Goal: Transaction & Acquisition: Purchase product/service

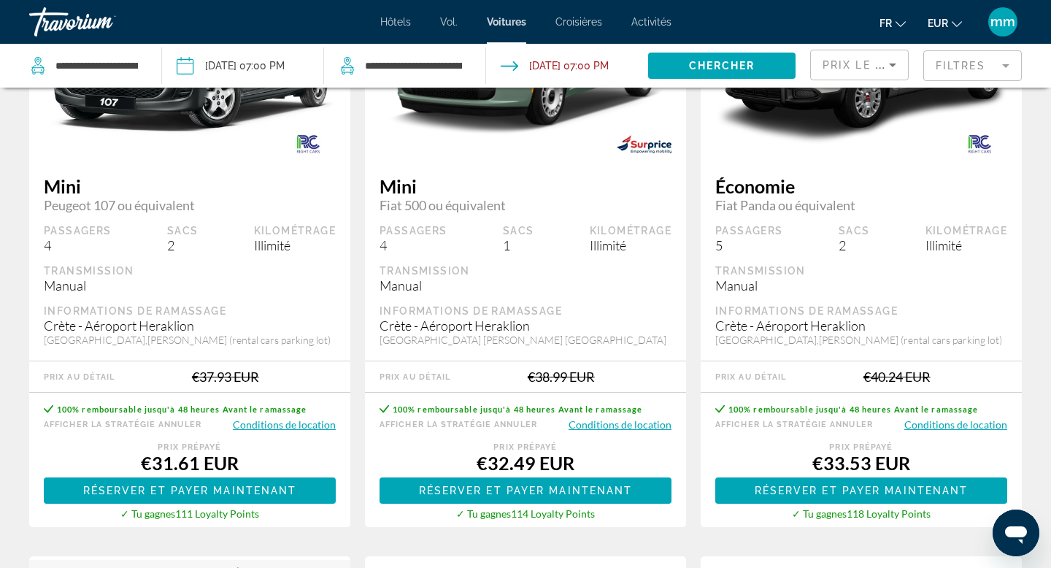
scroll to position [211, 0]
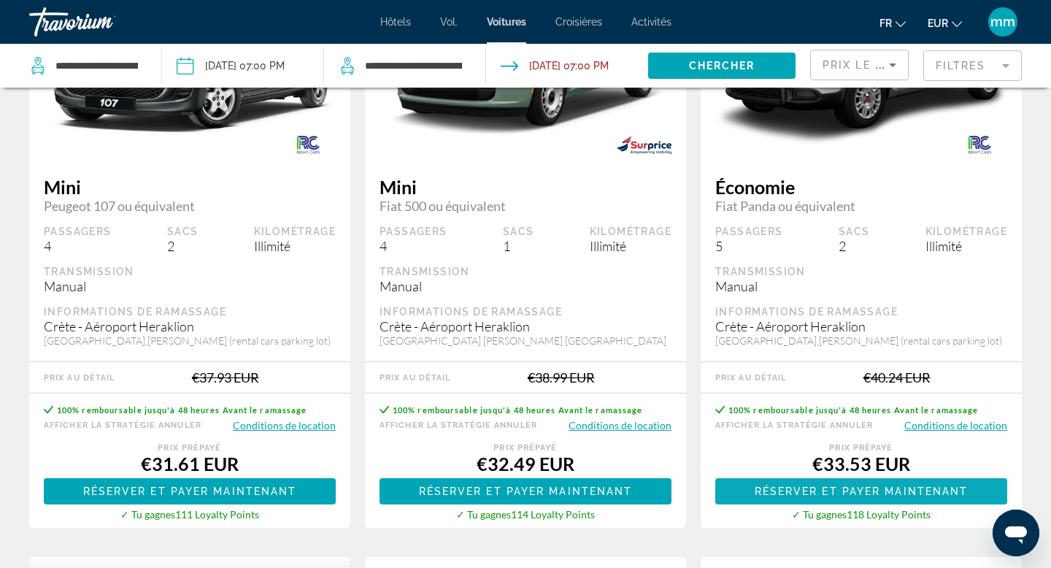
click at [818, 509] on span "Contenu principal" at bounding box center [861, 491] width 292 height 35
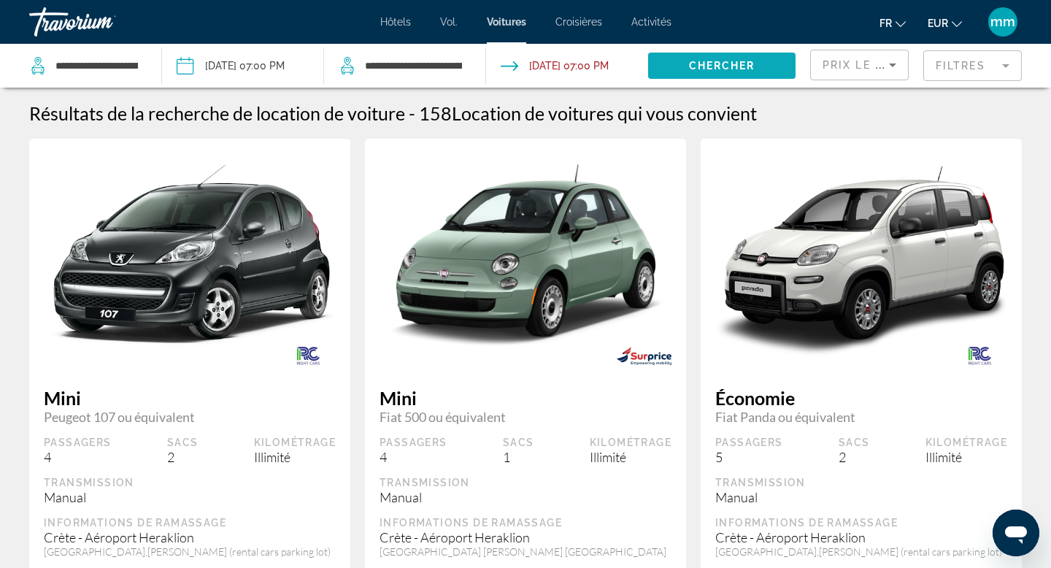
click at [719, 61] on span "Chercher" at bounding box center [722, 66] width 66 height 12
click at [713, 67] on span "Chercher" at bounding box center [722, 66] width 66 height 12
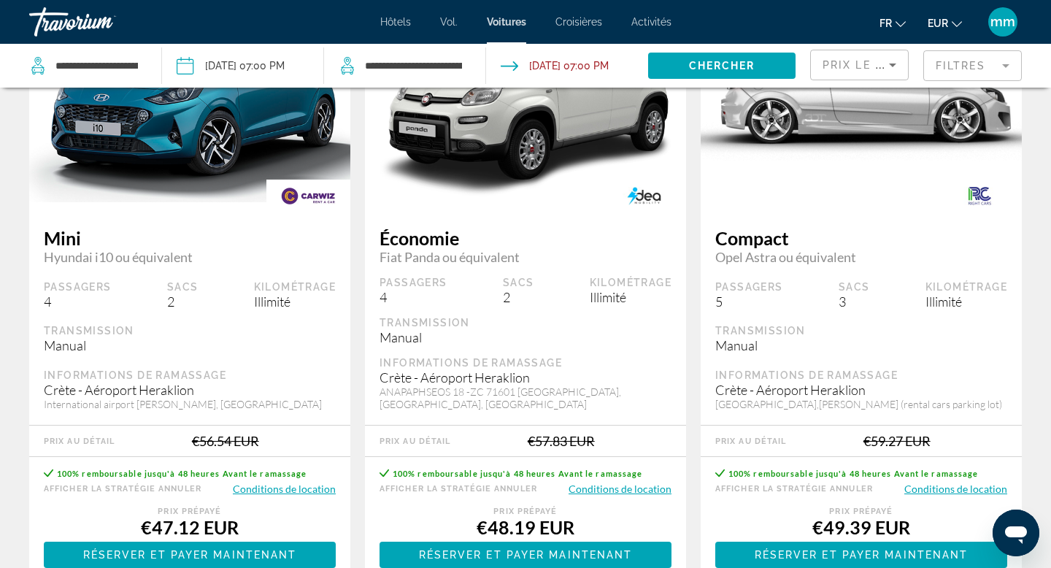
scroll to position [2157, 0]
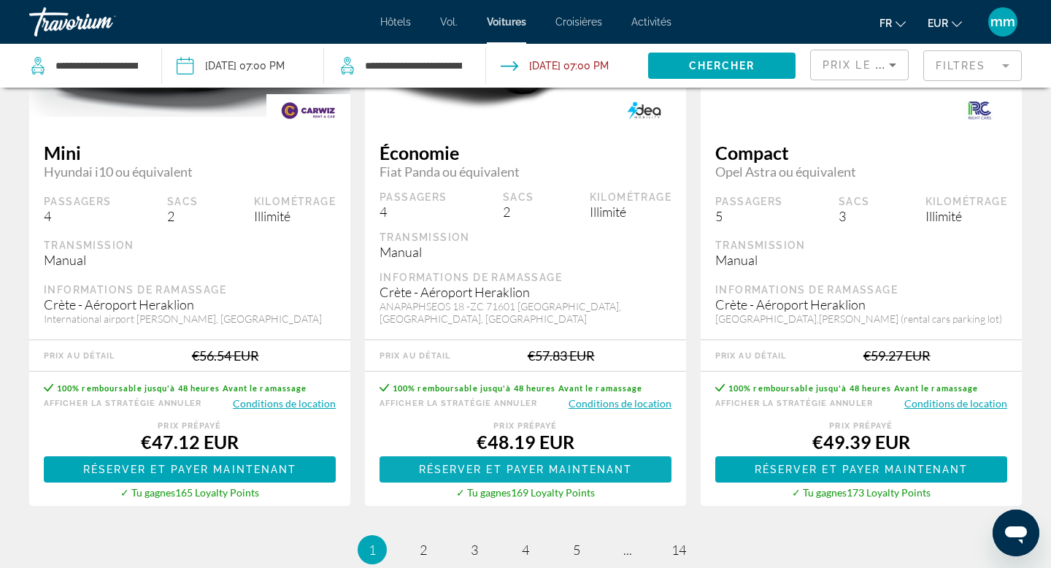
click at [493, 487] on span "Contenu principal" at bounding box center [525, 469] width 292 height 35
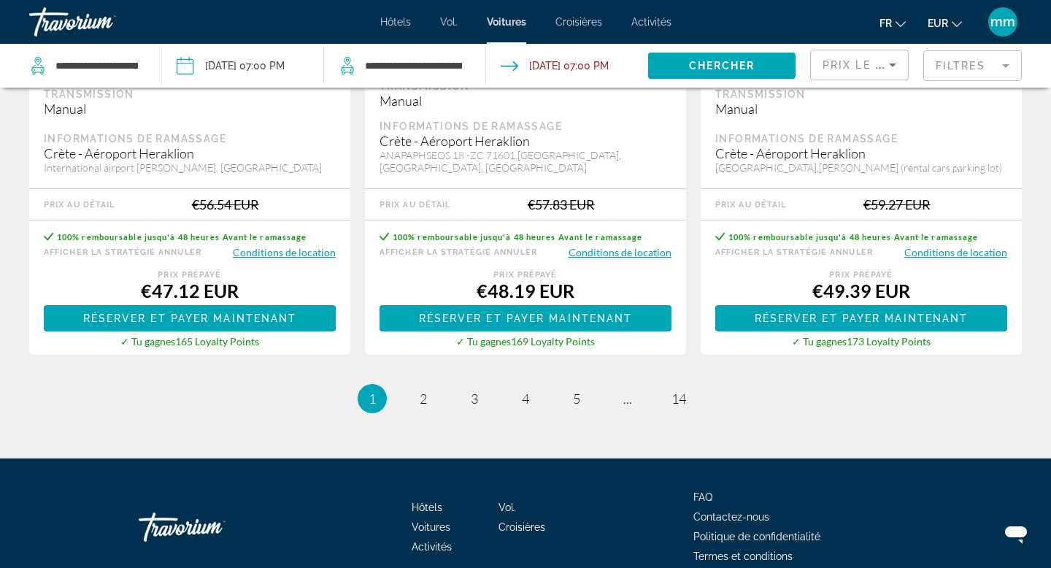
scroll to position [2390, 0]
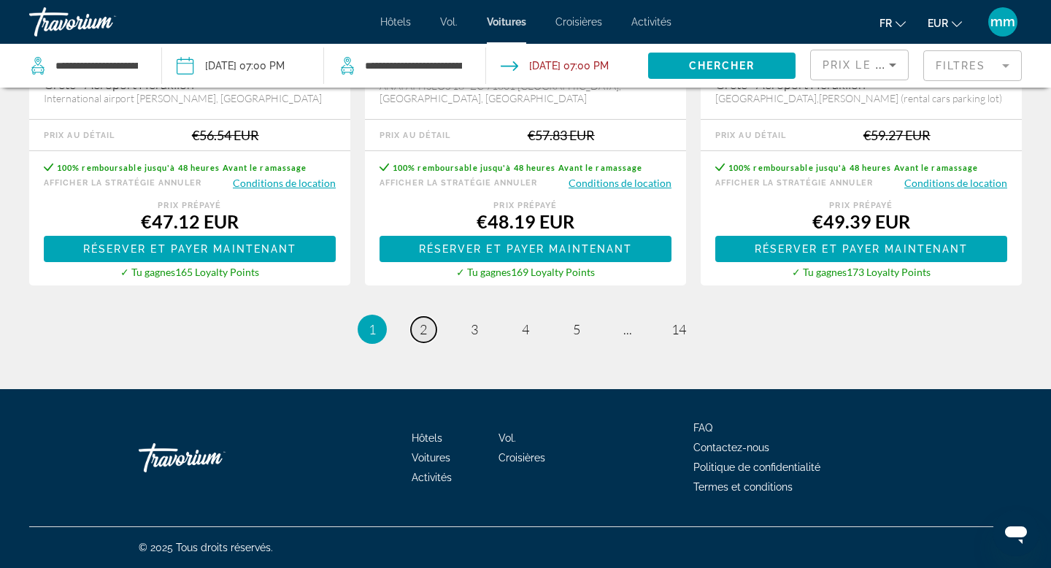
click at [424, 329] on span "2" at bounding box center [423, 329] width 7 height 16
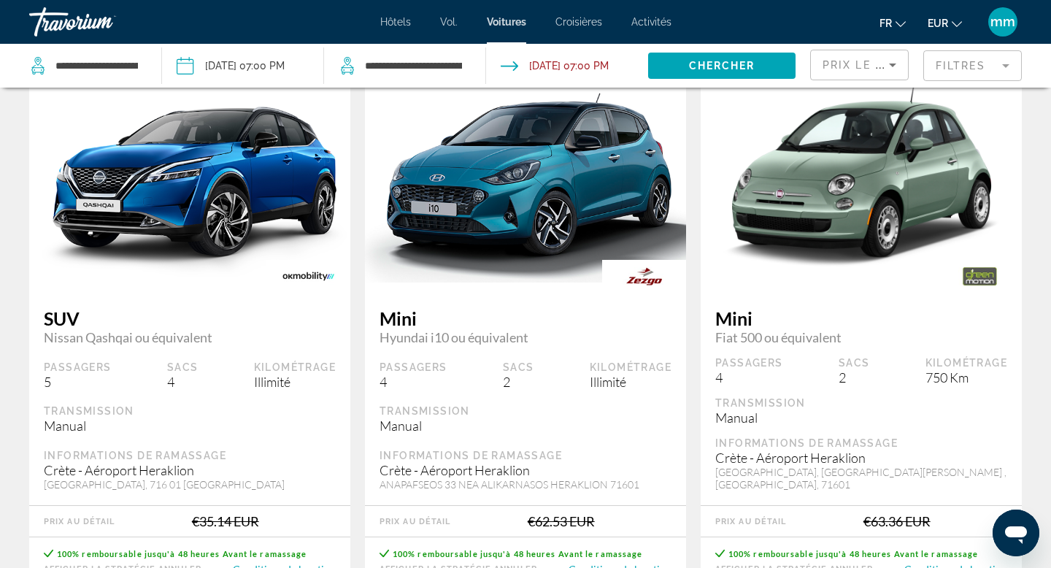
scroll to position [833, 0]
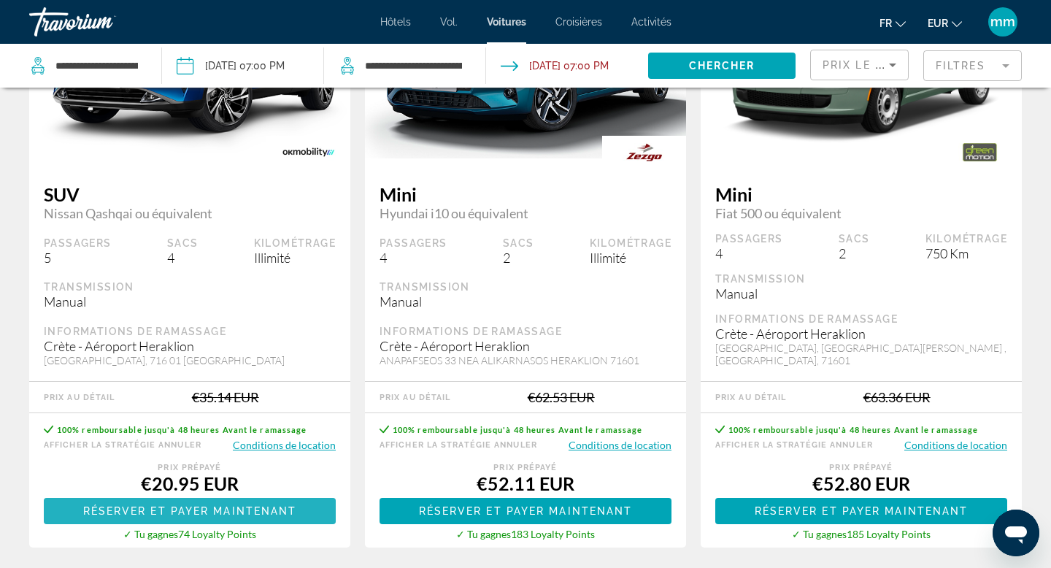
click at [169, 505] on span "Réserver et payer maintenant" at bounding box center [190, 511] width 214 height 12
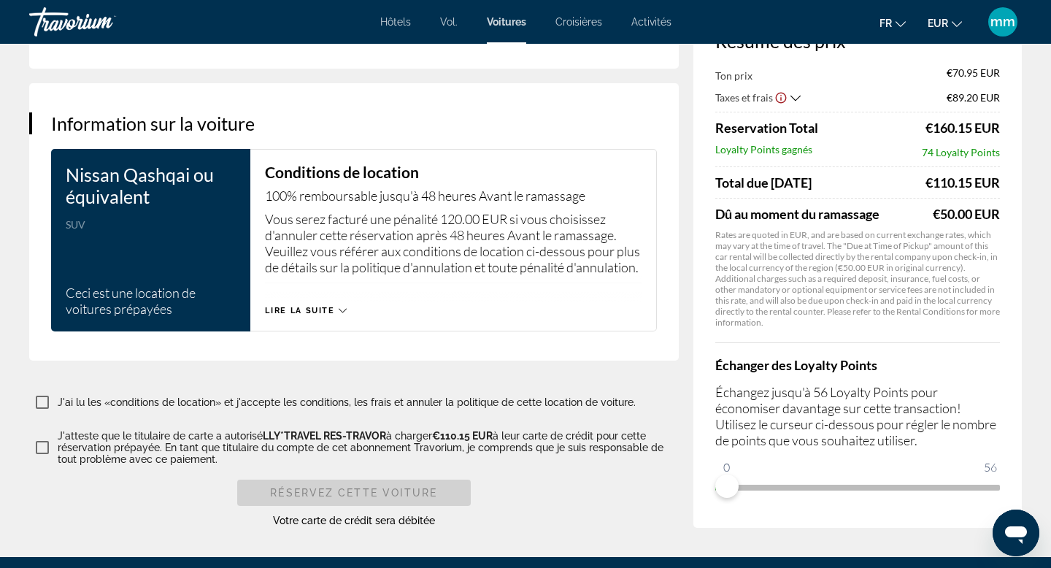
scroll to position [2032, 0]
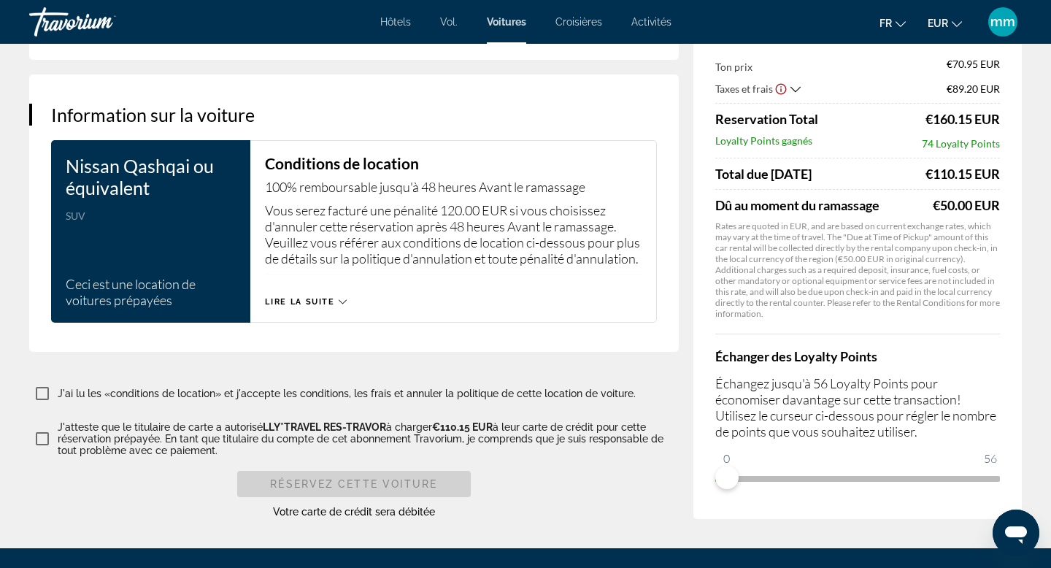
click at [280, 307] on span "Lire la suite" at bounding box center [299, 301] width 69 height 9
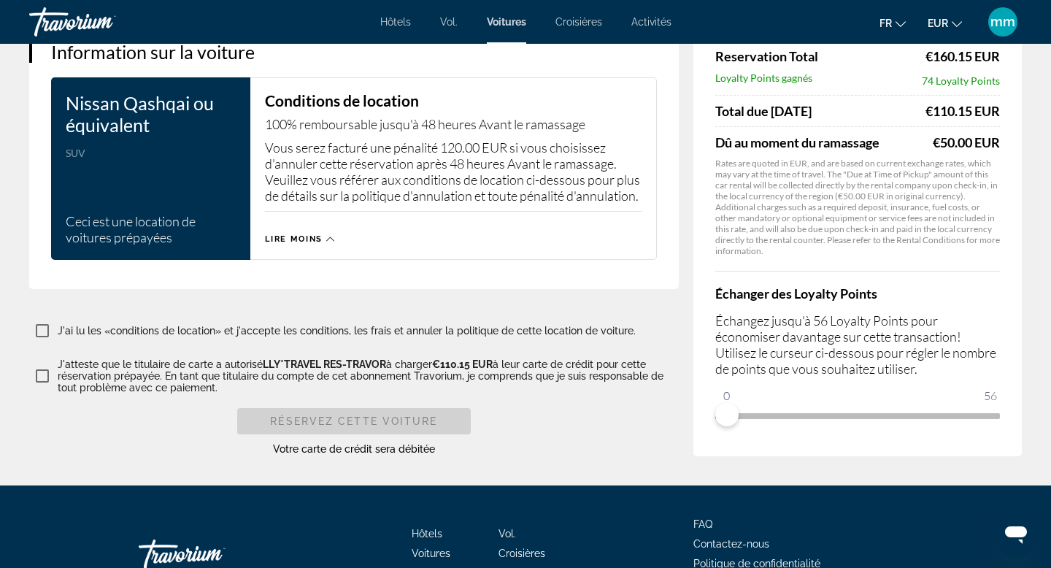
scroll to position [2065, 0]
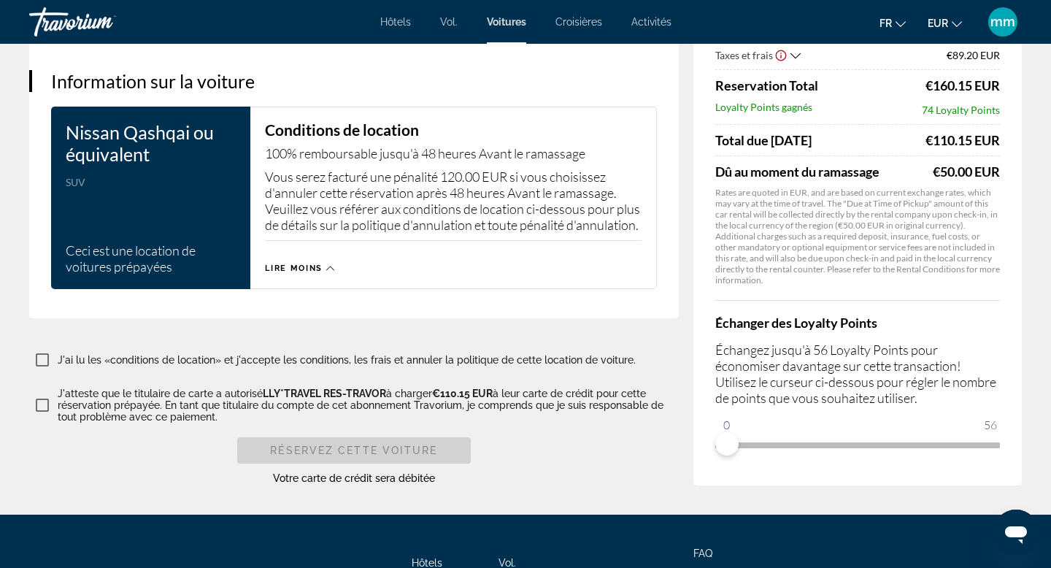
click at [315, 273] on span "Lire moins" at bounding box center [294, 267] width 58 height 9
click at [315, 273] on span "Lire la suite" at bounding box center [299, 267] width 69 height 9
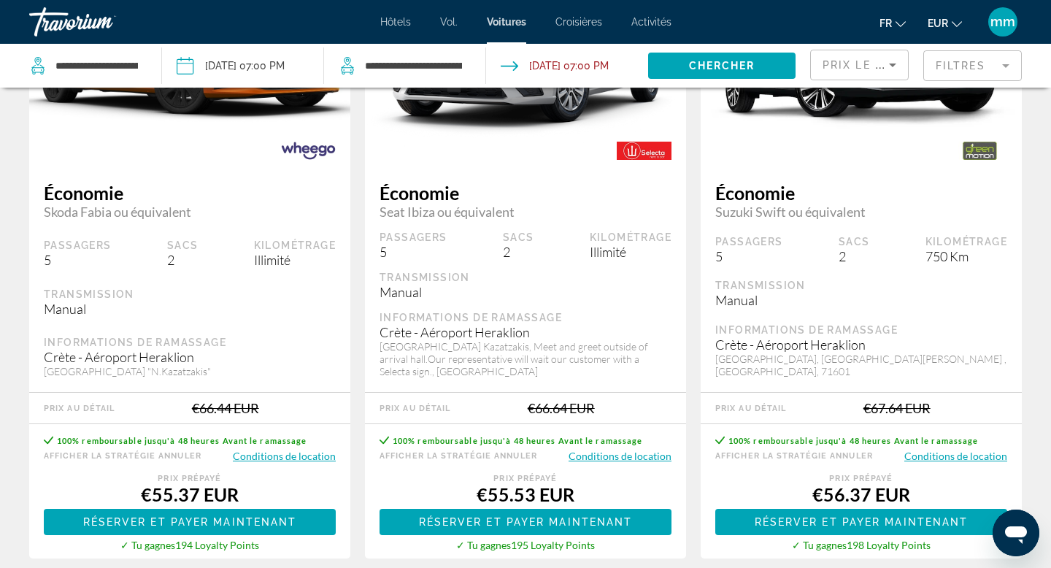
scroll to position [2390, 0]
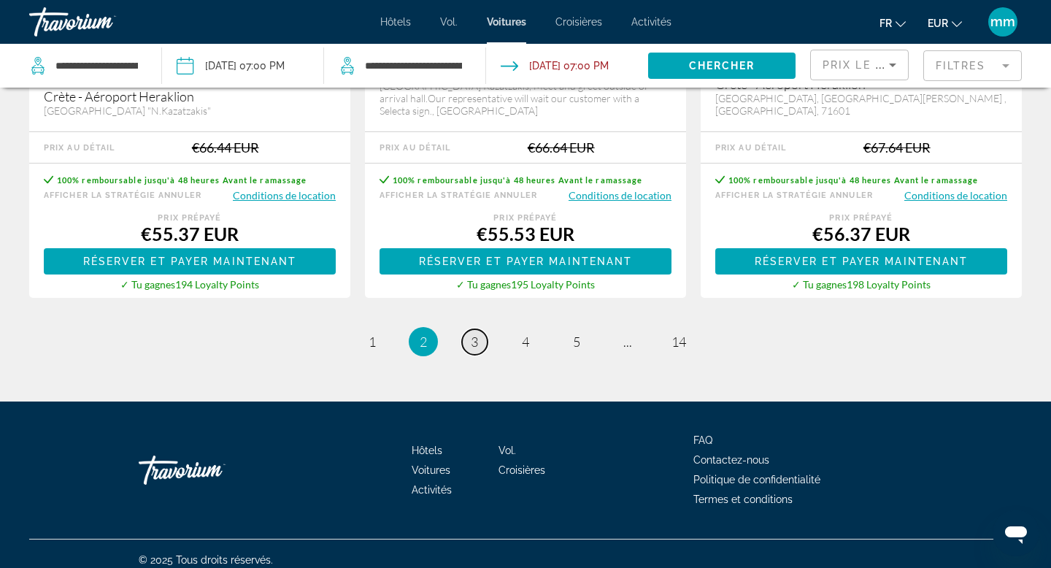
click at [475, 336] on span "3" at bounding box center [474, 342] width 7 height 16
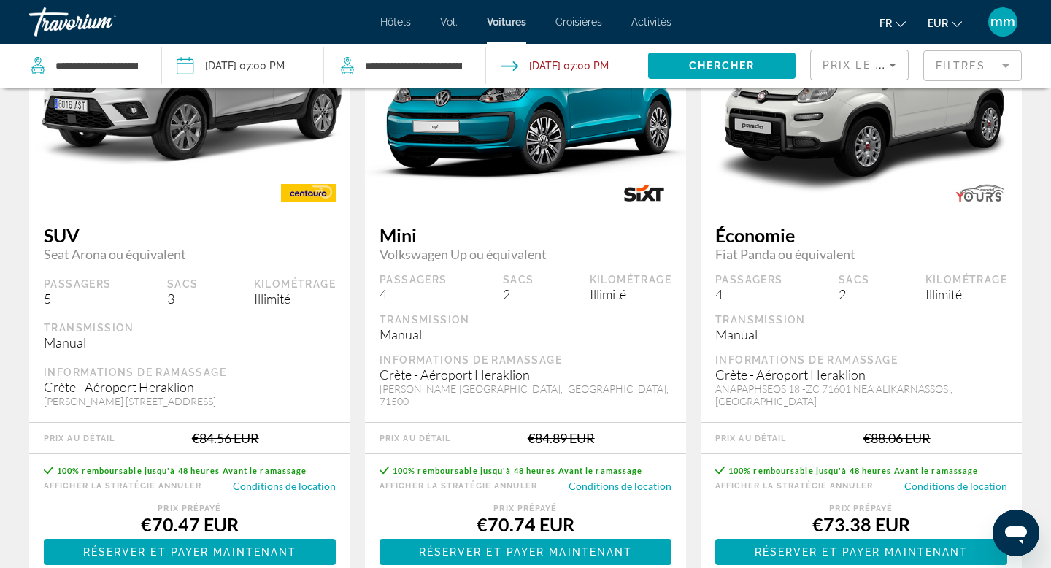
scroll to position [2074, 0]
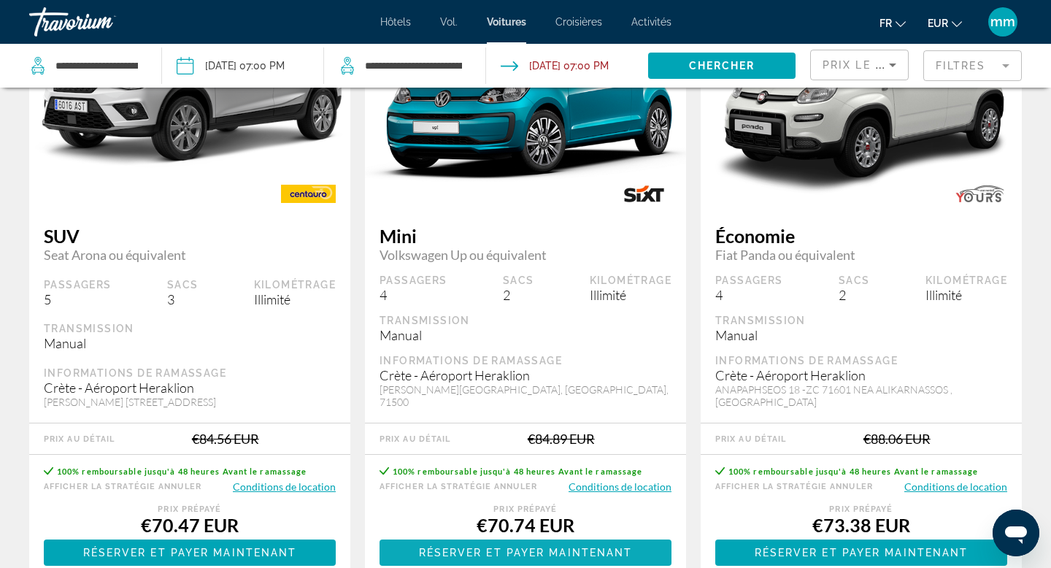
click at [477, 547] on span "Réserver et payer maintenant" at bounding box center [526, 553] width 214 height 12
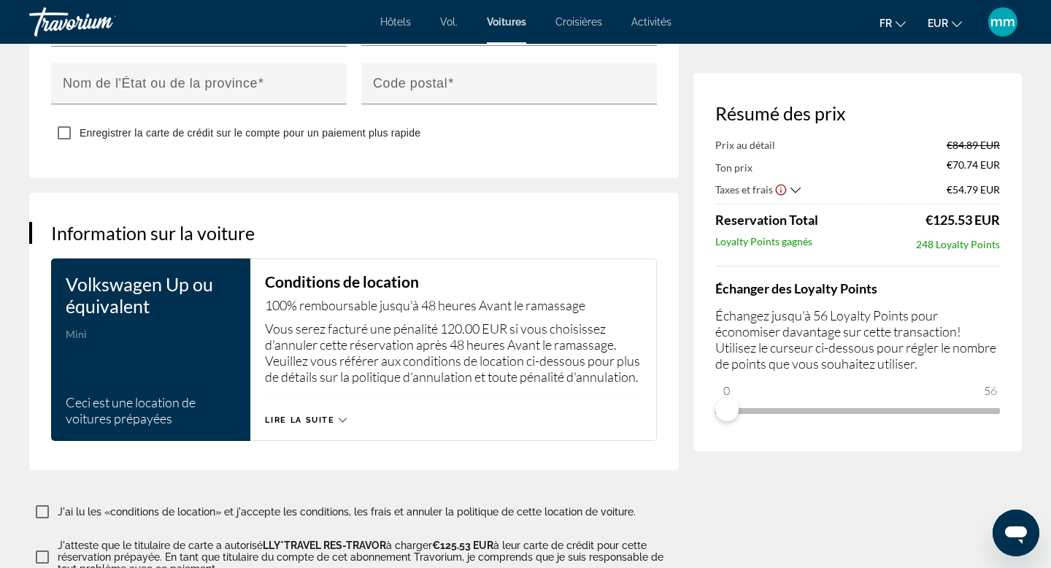
scroll to position [1916, 0]
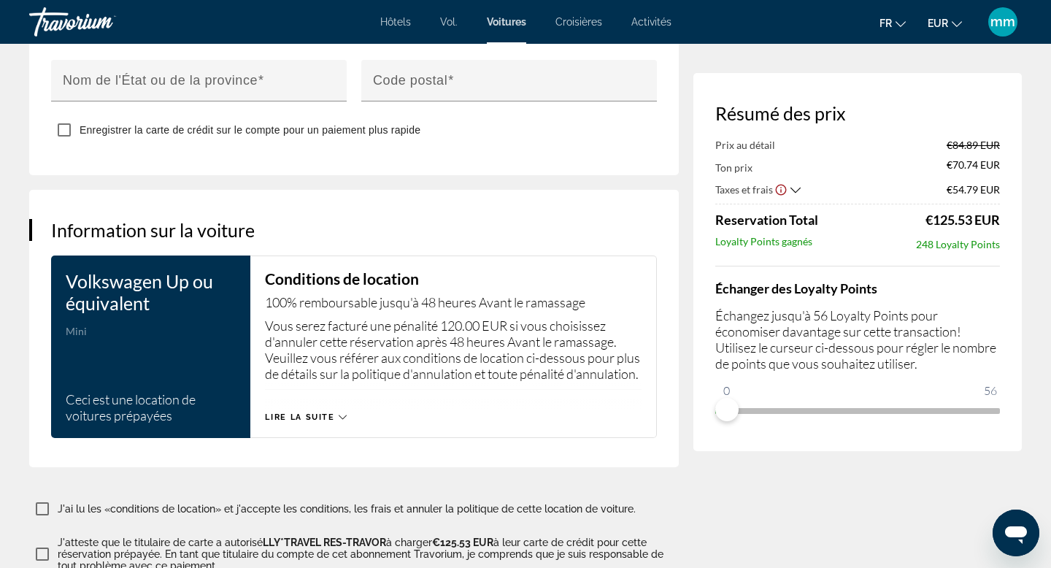
click at [323, 422] on span "Lire la suite" at bounding box center [299, 416] width 69 height 9
click at [317, 422] on span "Lire moins" at bounding box center [294, 416] width 58 height 9
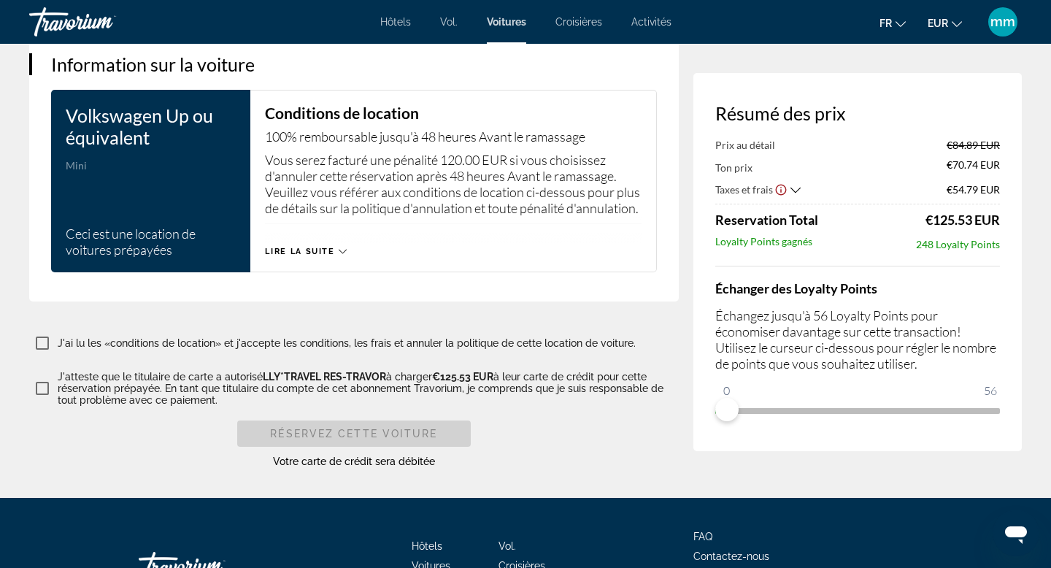
scroll to position [2078, 0]
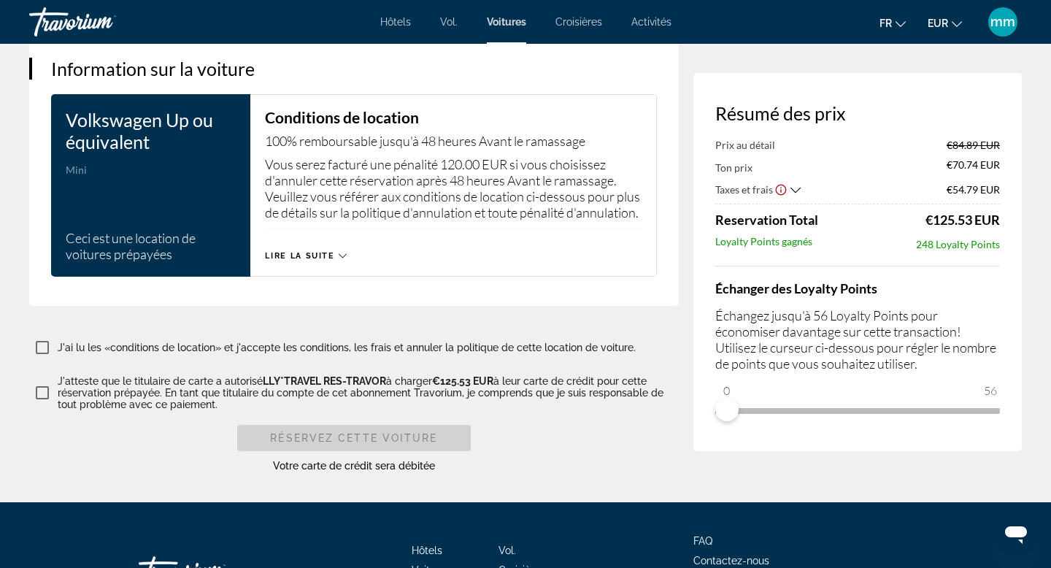
click at [336, 261] on div "Lire la suite" at bounding box center [305, 255] width 81 height 9
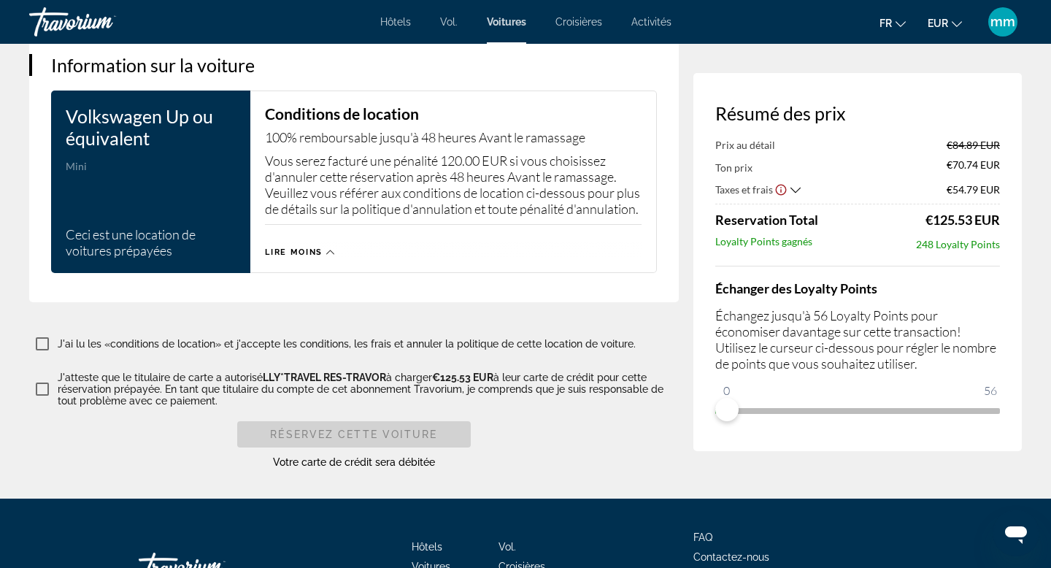
scroll to position [2083, 0]
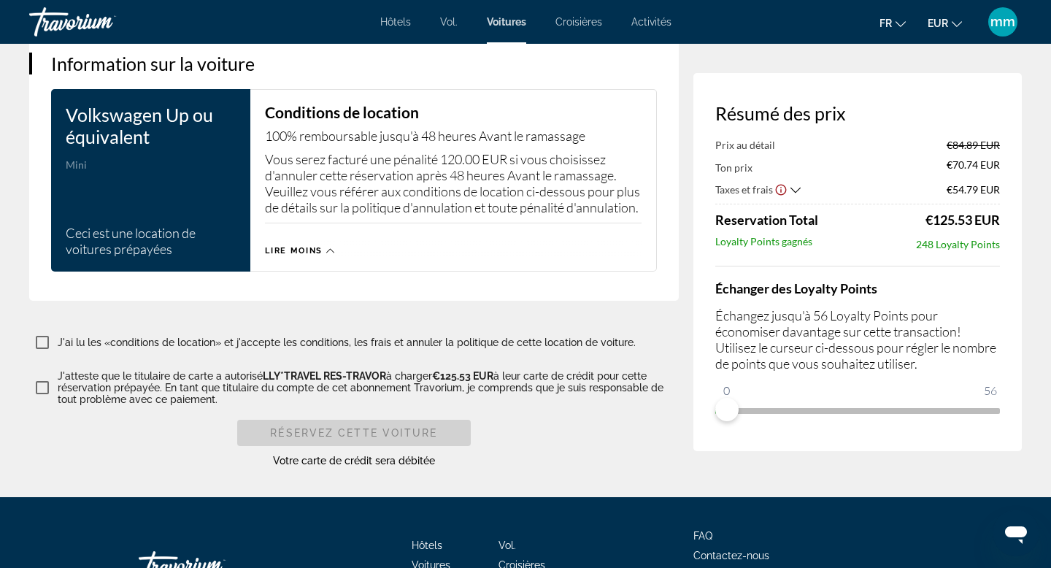
click p "Vous serez facturé une pénalité 120.00 EUR si vous choisissez d'annuler cette r…"
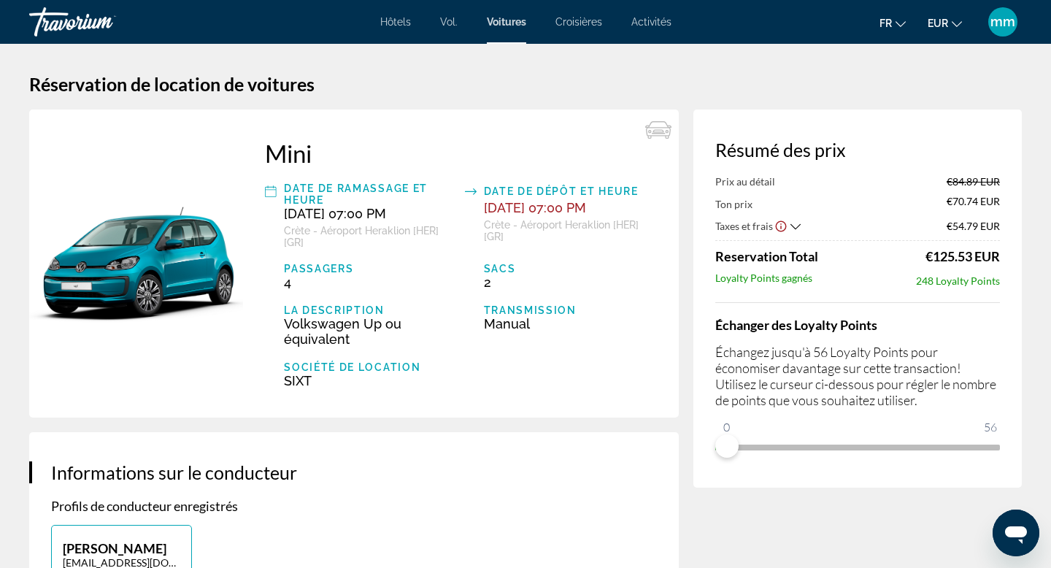
scroll to position [0, 0]
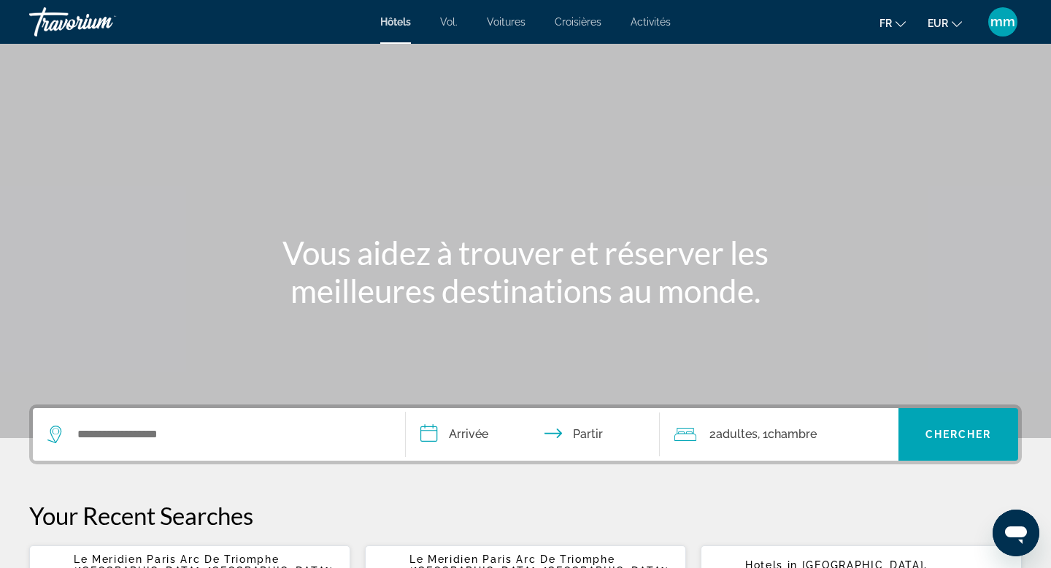
click at [504, 23] on font "Voitures" at bounding box center [506, 22] width 39 height 12
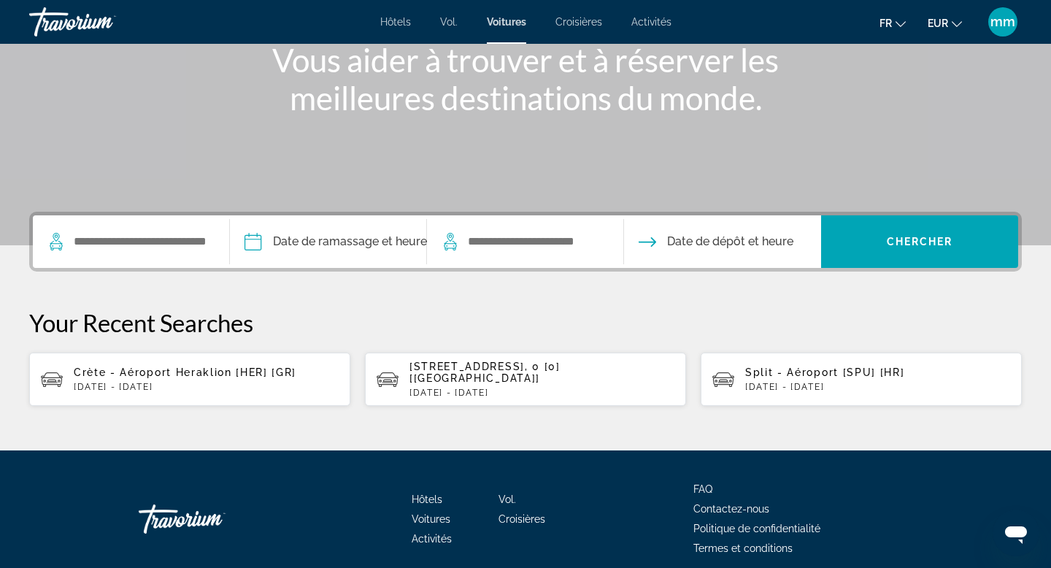
scroll to position [194, 0]
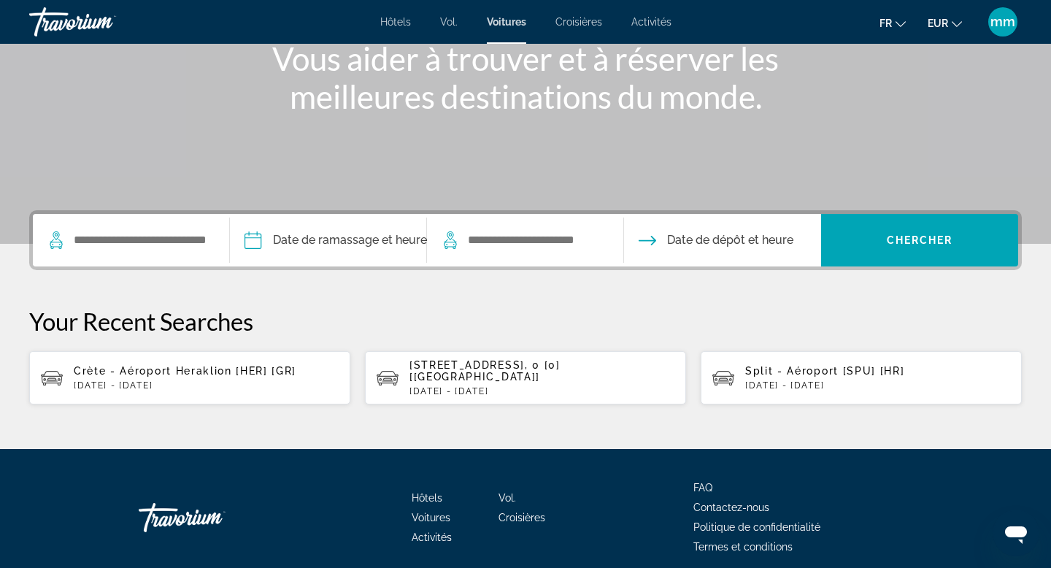
click at [207, 369] on span "Crète - Aéroport Heraklion [HER] [GR]" at bounding box center [185, 371] width 223 height 12
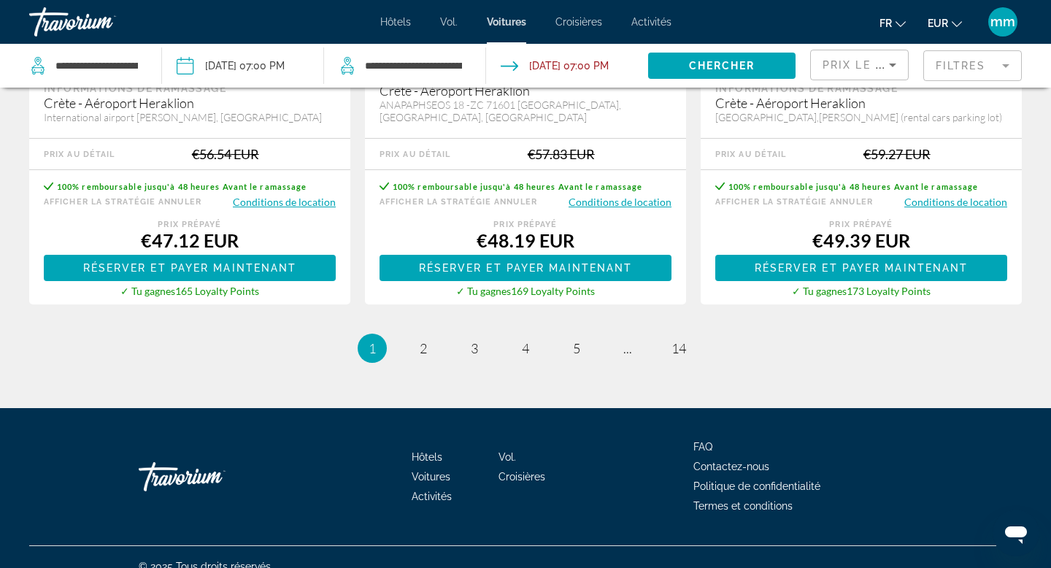
scroll to position [2390, 0]
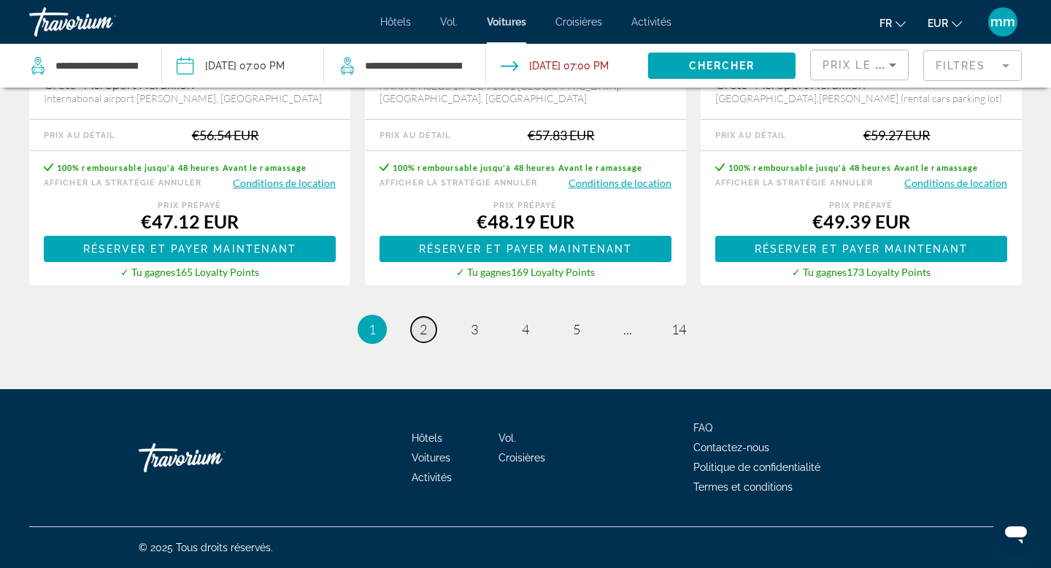
click at [427, 332] on link "page 2" at bounding box center [424, 330] width 26 height 26
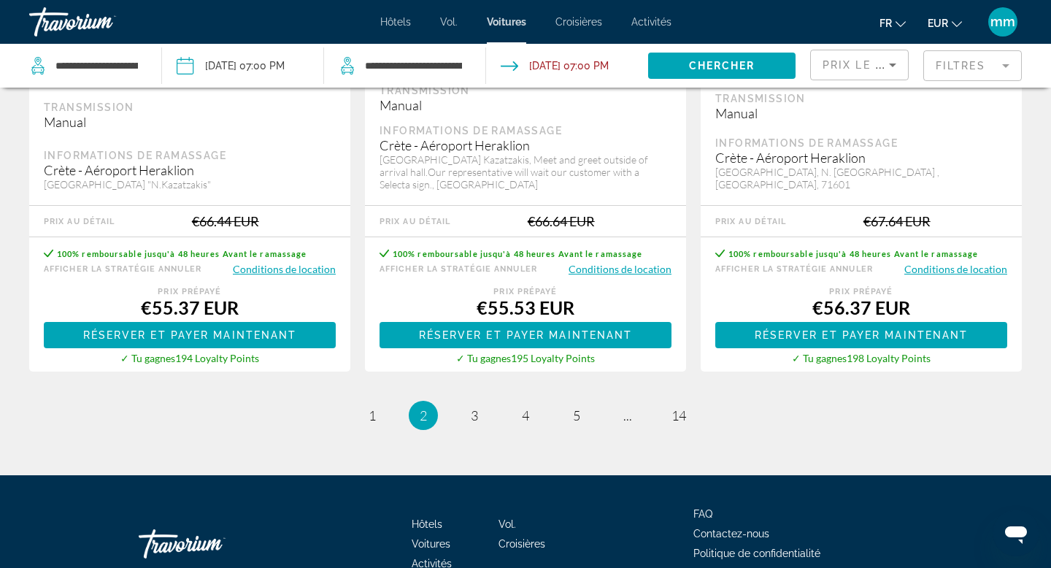
scroll to position [2390, 0]
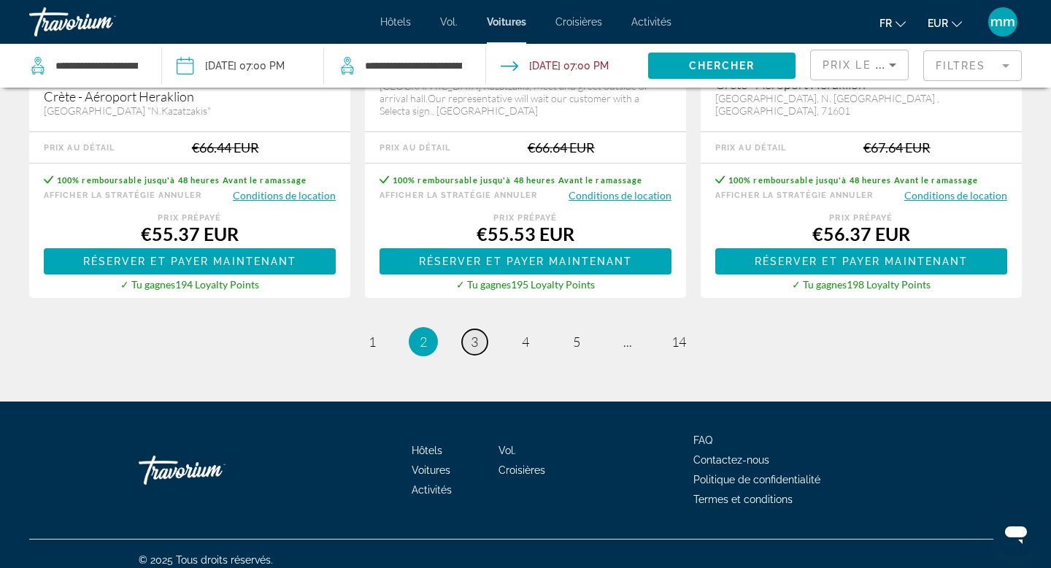
click at [474, 334] on span "3" at bounding box center [474, 342] width 7 height 16
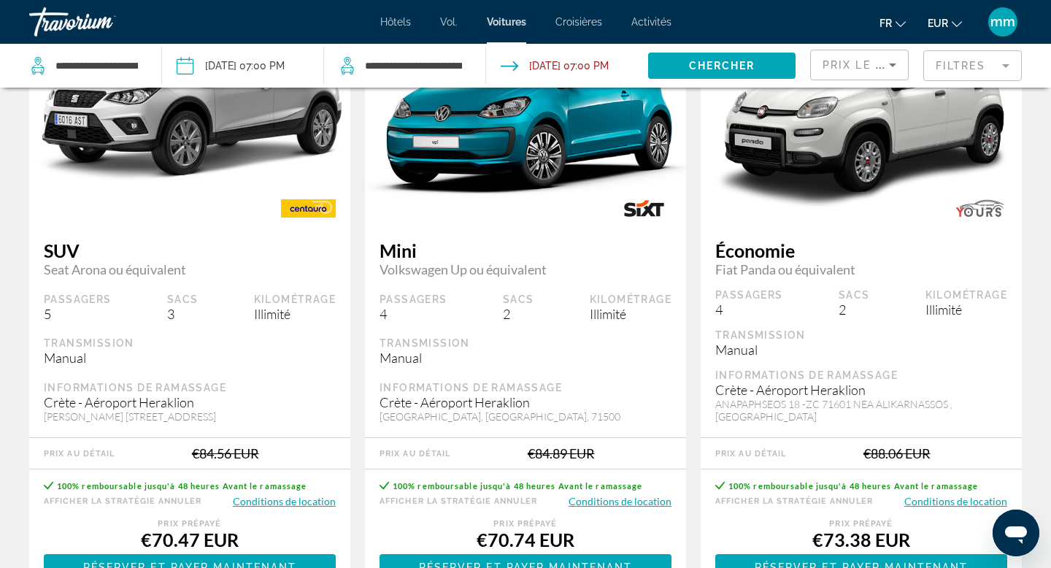
scroll to position [2059, 0]
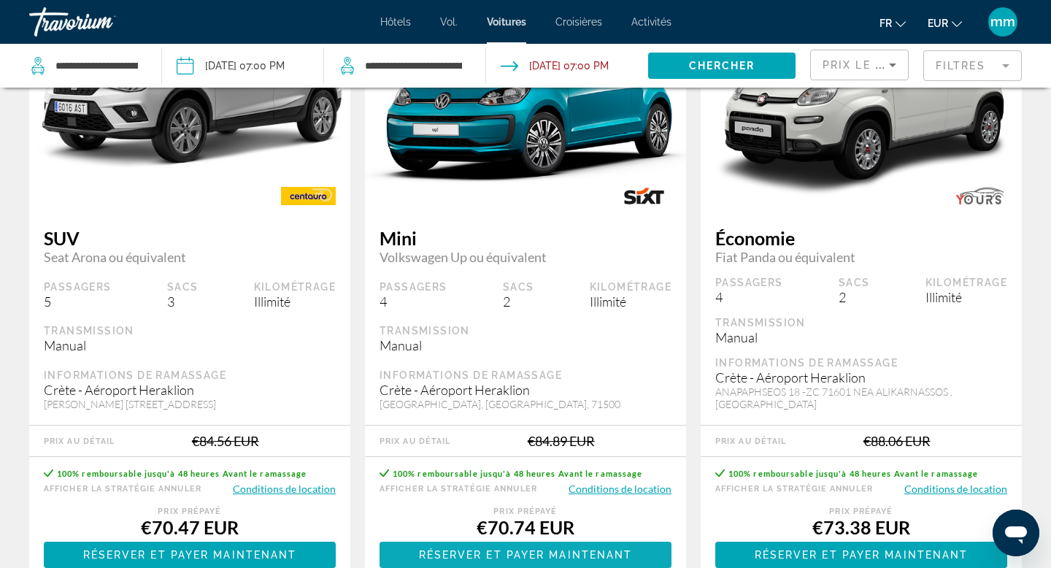
click at [501, 549] on span "Réserver et payer maintenant" at bounding box center [526, 555] width 214 height 12
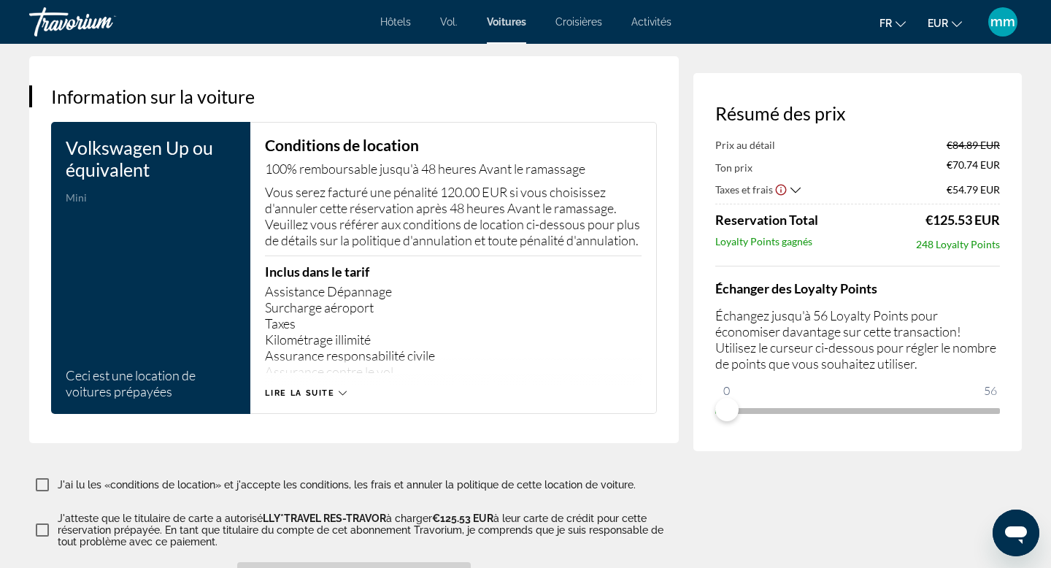
scroll to position [2048, 0]
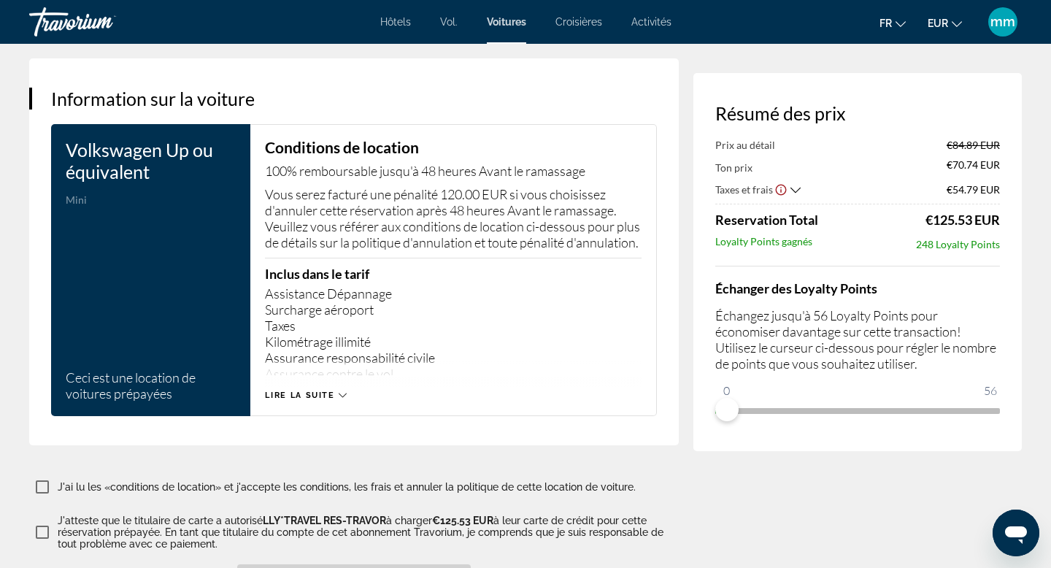
click at [340, 399] on icon "Contenu principal" at bounding box center [343, 395] width 8 height 8
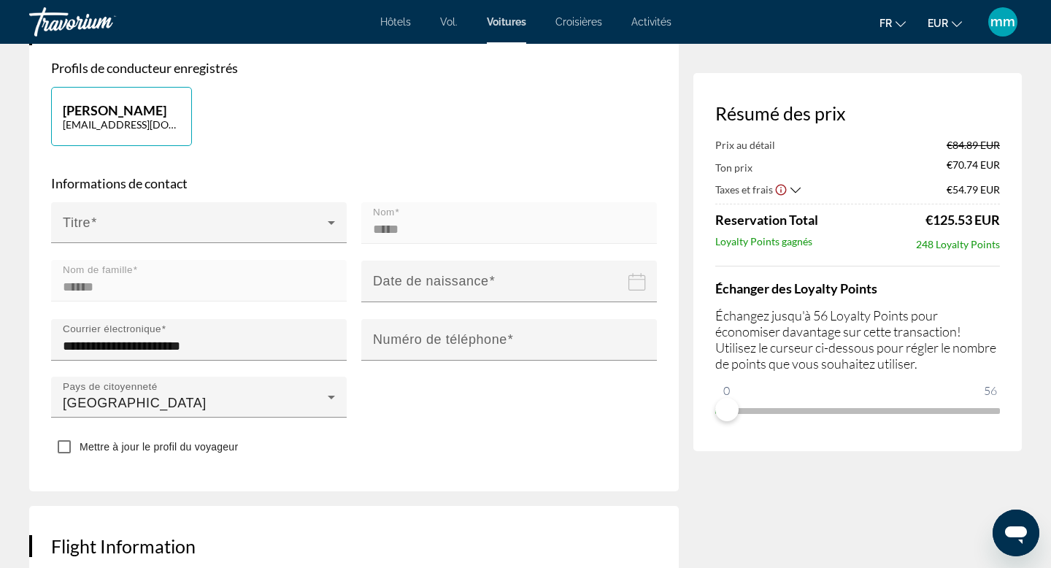
scroll to position [0, 0]
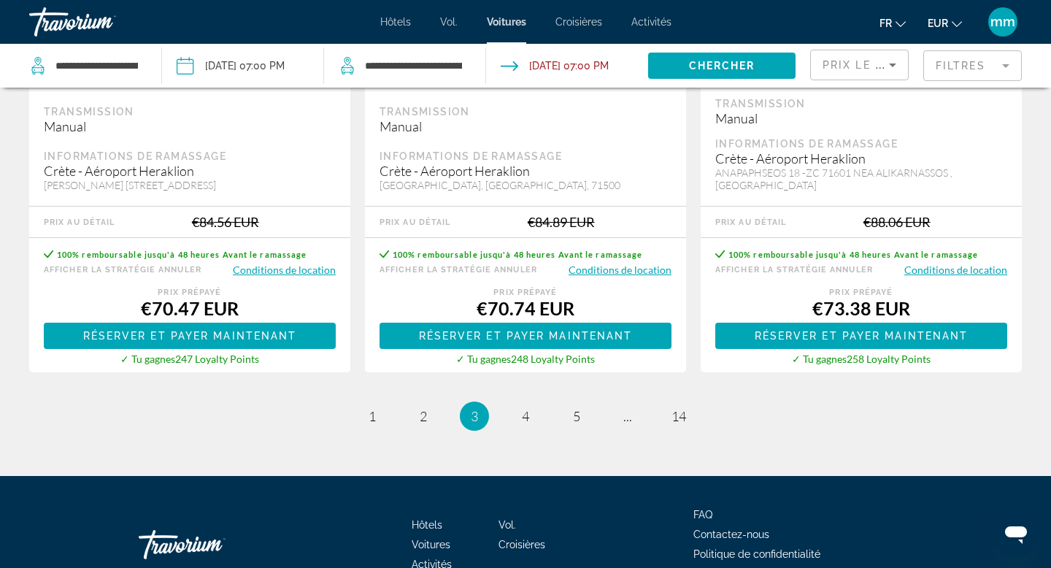
scroll to position [2292, 0]
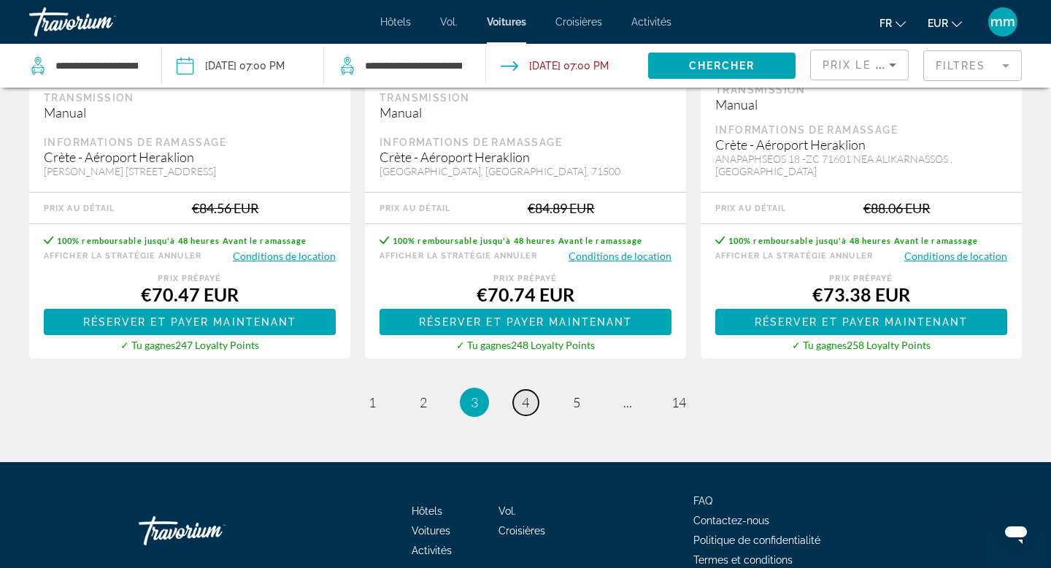
click at [523, 394] on span "4" at bounding box center [525, 402] width 7 height 16
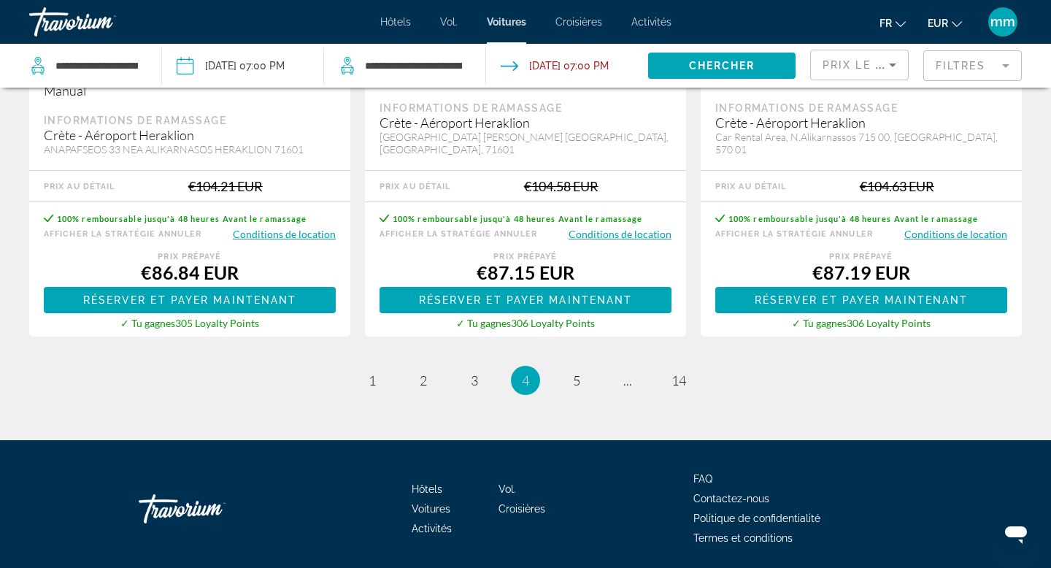
scroll to position [2390, 0]
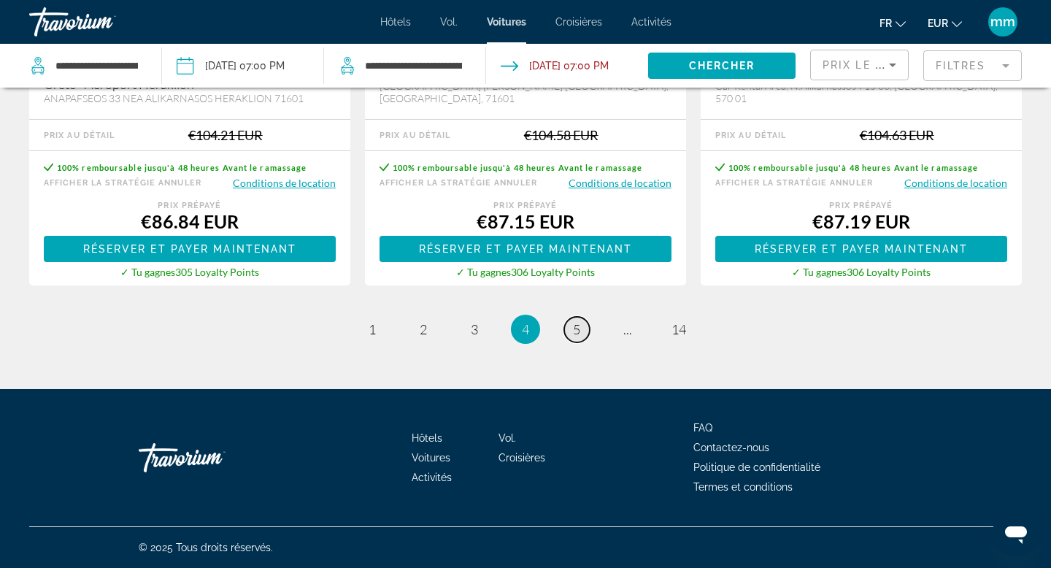
click at [579, 323] on span "5" at bounding box center [576, 329] width 7 height 16
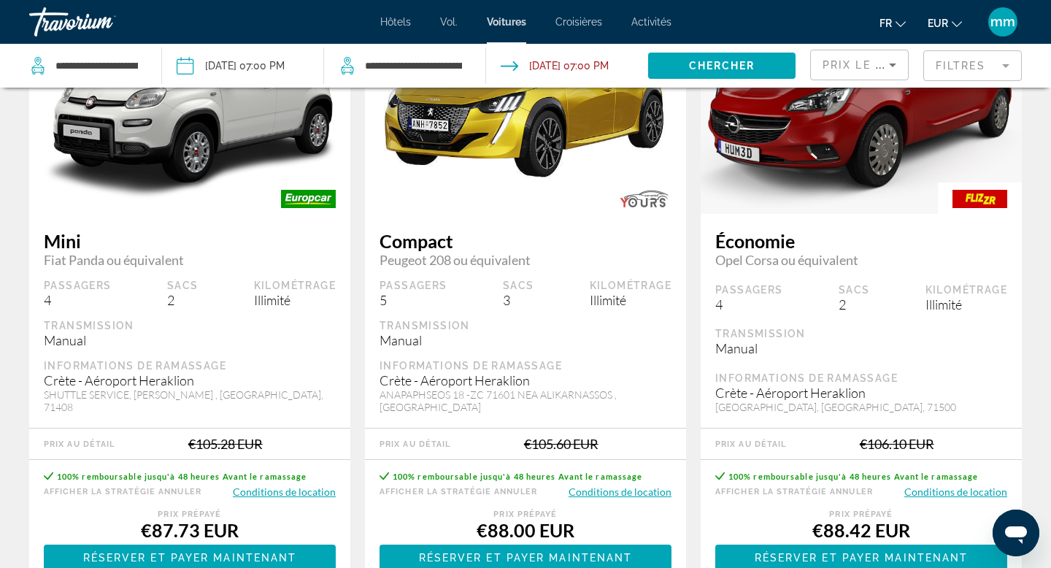
scroll to position [161, 0]
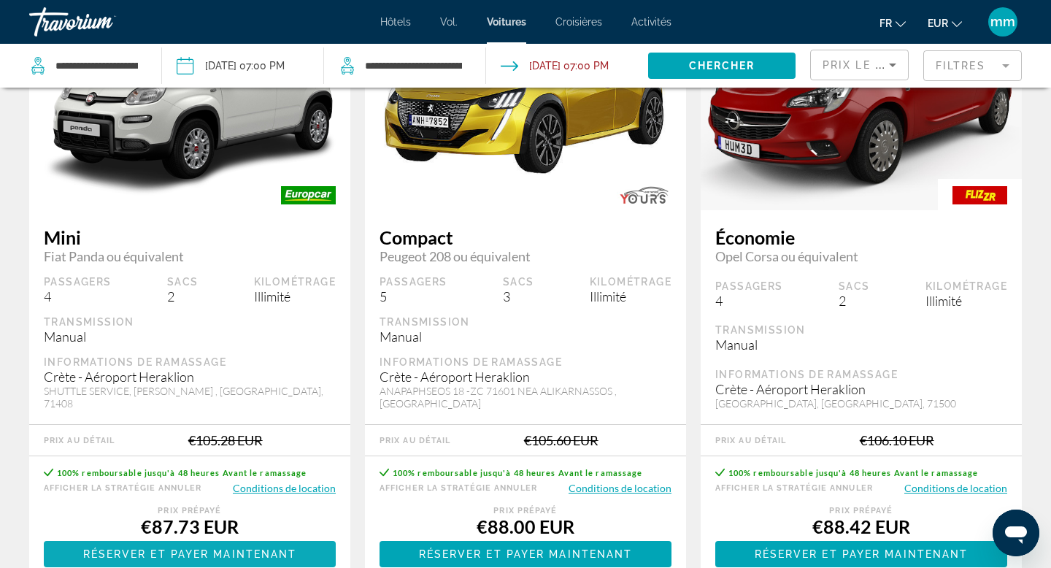
click at [120, 548] on span "Réserver et payer maintenant" at bounding box center [190, 554] width 214 height 12
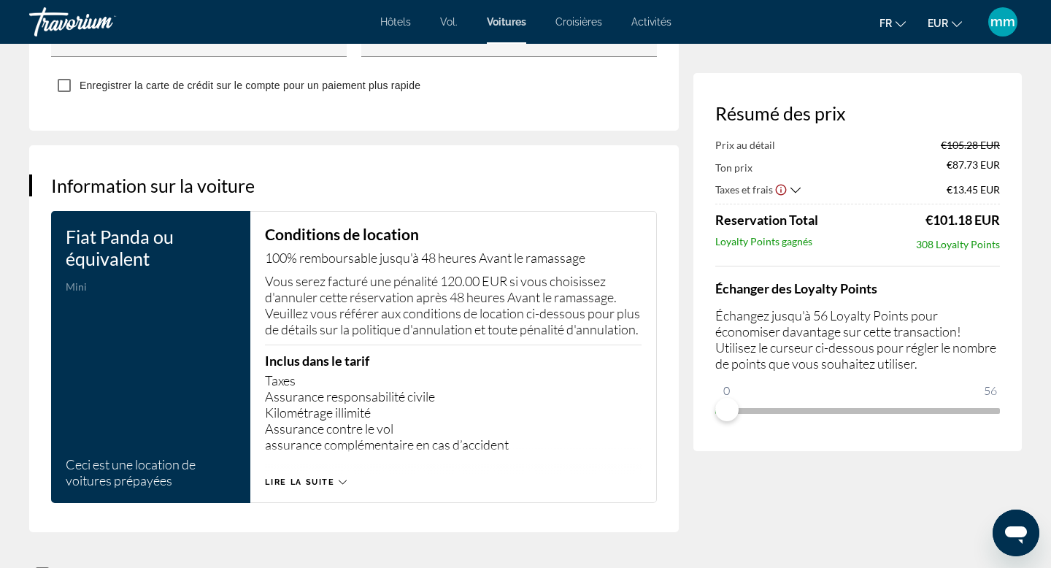
scroll to position [1952, 0]
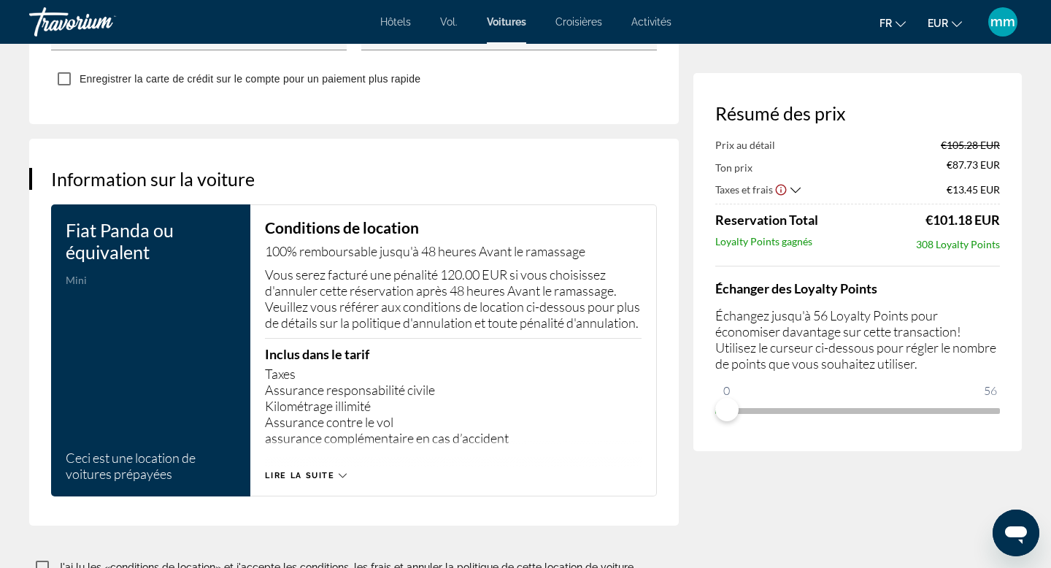
click at [293, 480] on span "Lire la suite" at bounding box center [299, 475] width 69 height 9
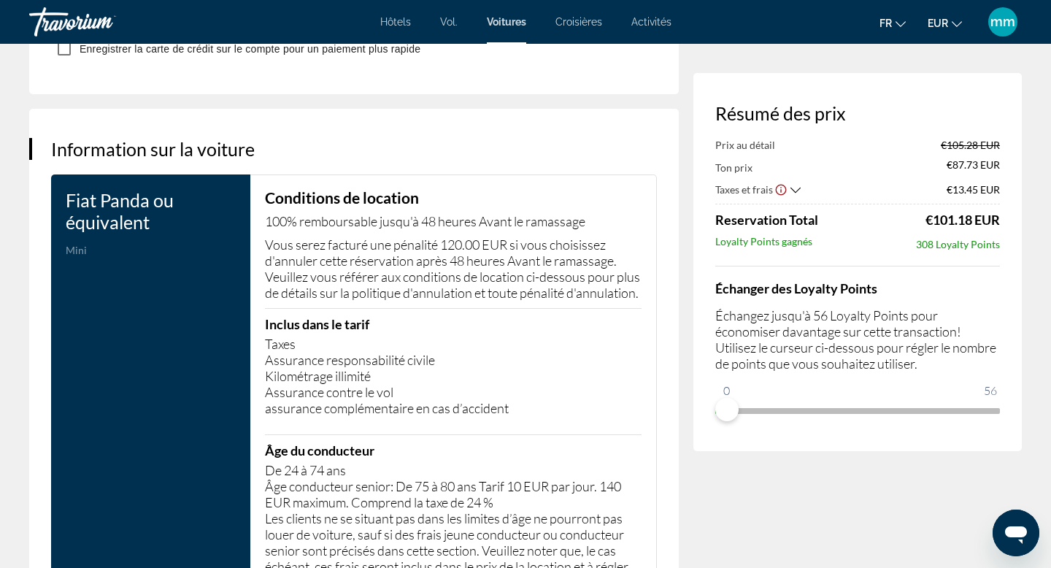
scroll to position [1979, 0]
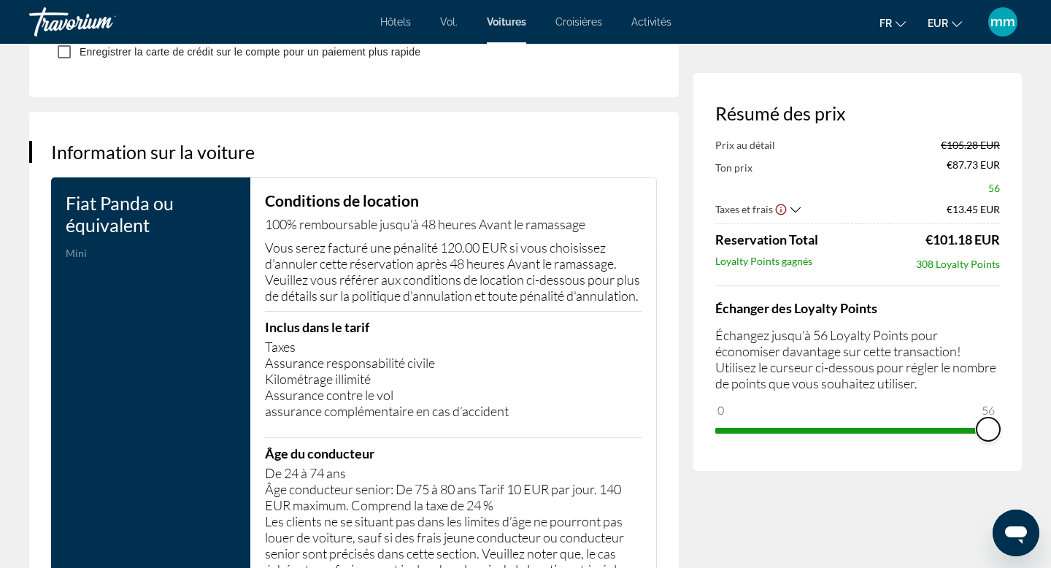
drag, startPoint x: 728, startPoint y: 404, endPoint x: 1049, endPoint y: 396, distance: 320.5
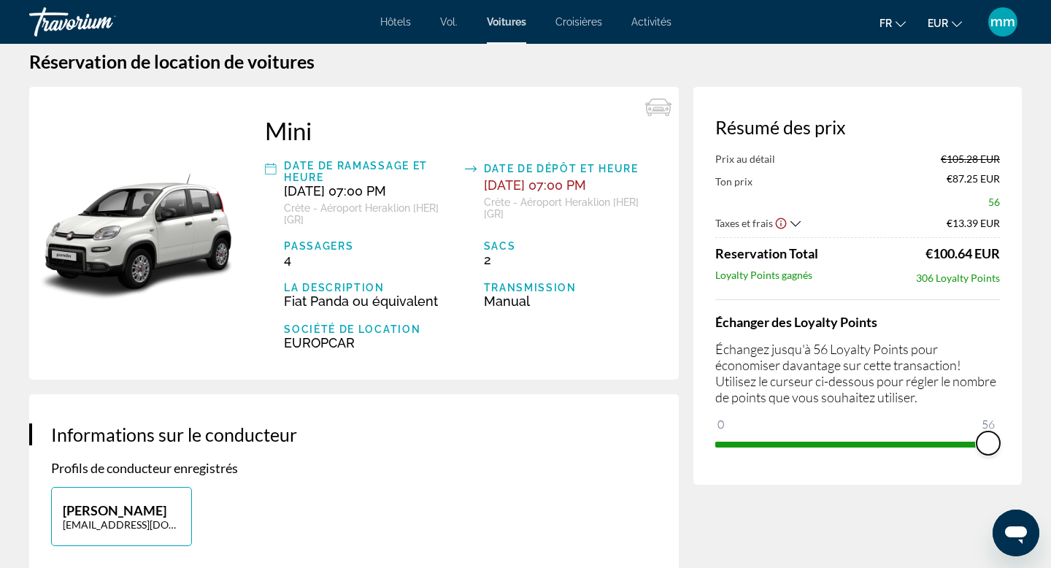
scroll to position [0, 0]
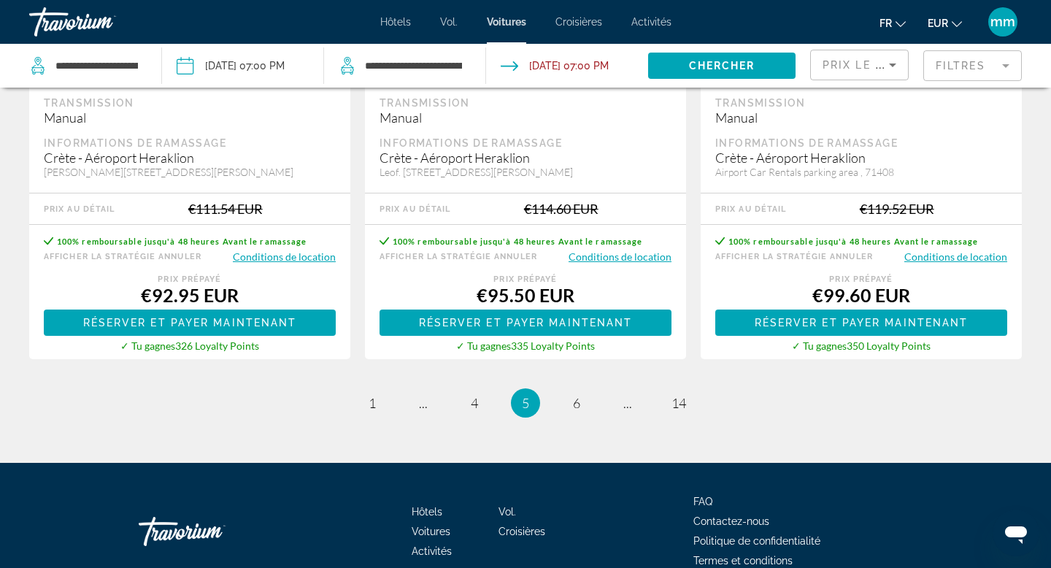
scroll to position [2353, 0]
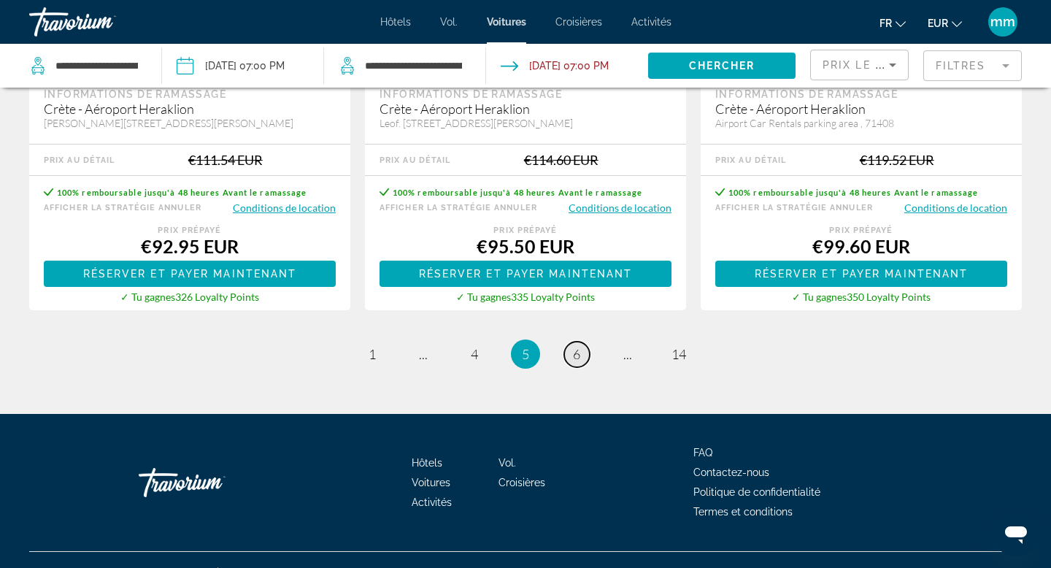
click at [574, 346] on span "6" at bounding box center [576, 354] width 7 height 16
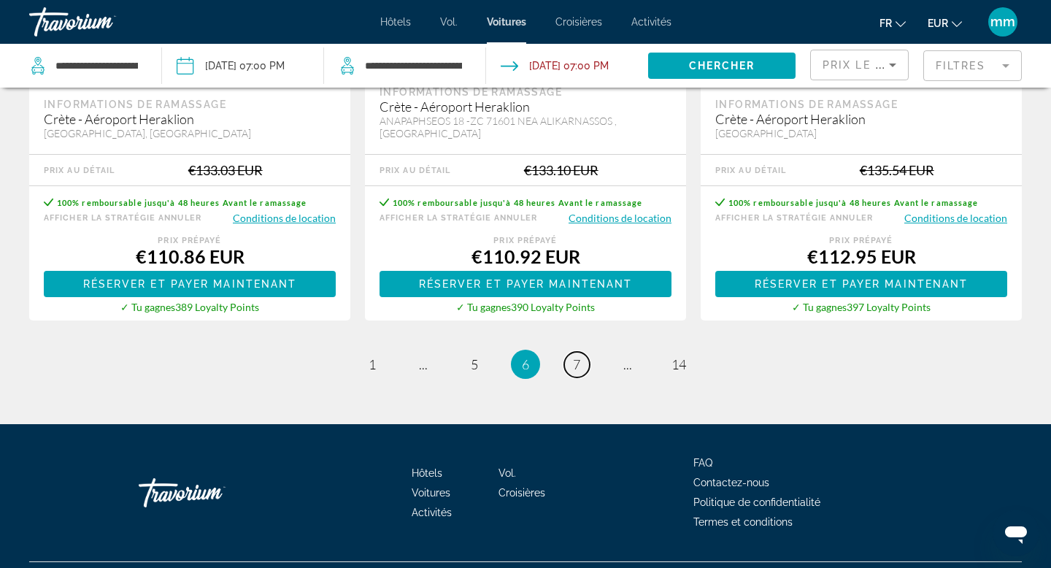
scroll to position [2359, 0]
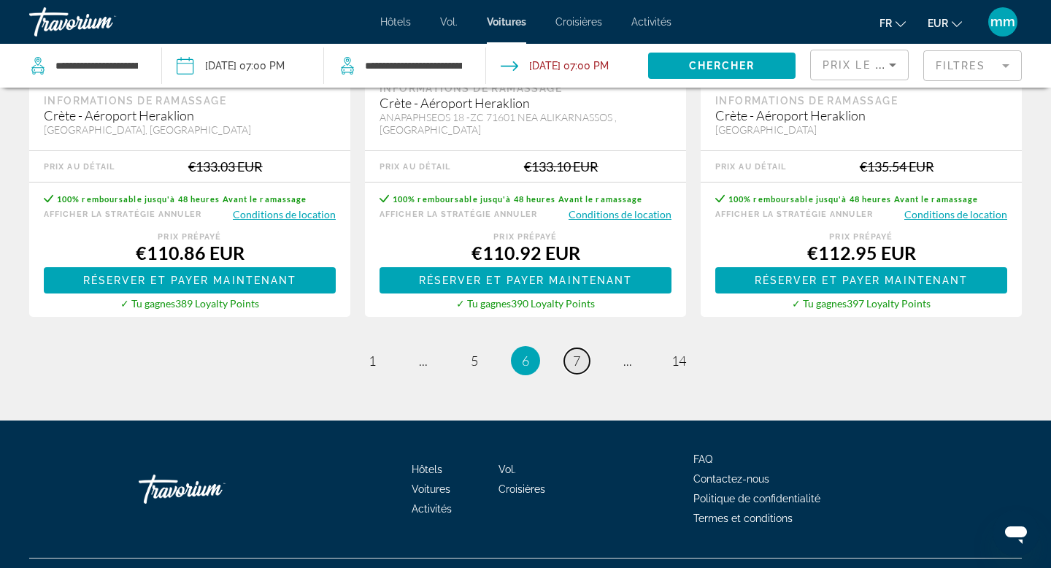
click at [573, 352] on span "7" at bounding box center [576, 360] width 7 height 16
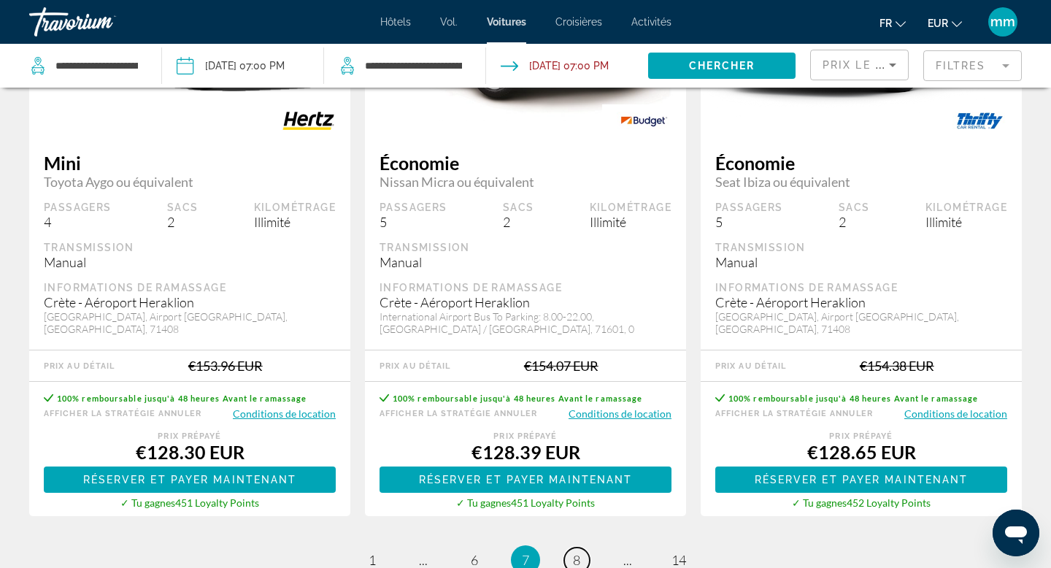
scroll to position [2162, 0]
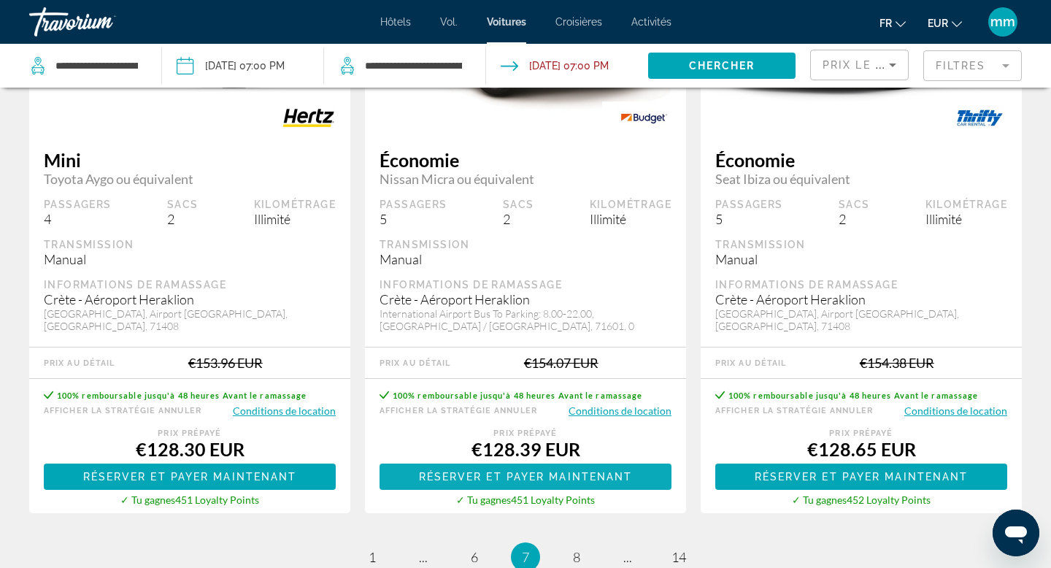
click at [531, 466] on span "Contenu principal" at bounding box center [525, 476] width 292 height 35
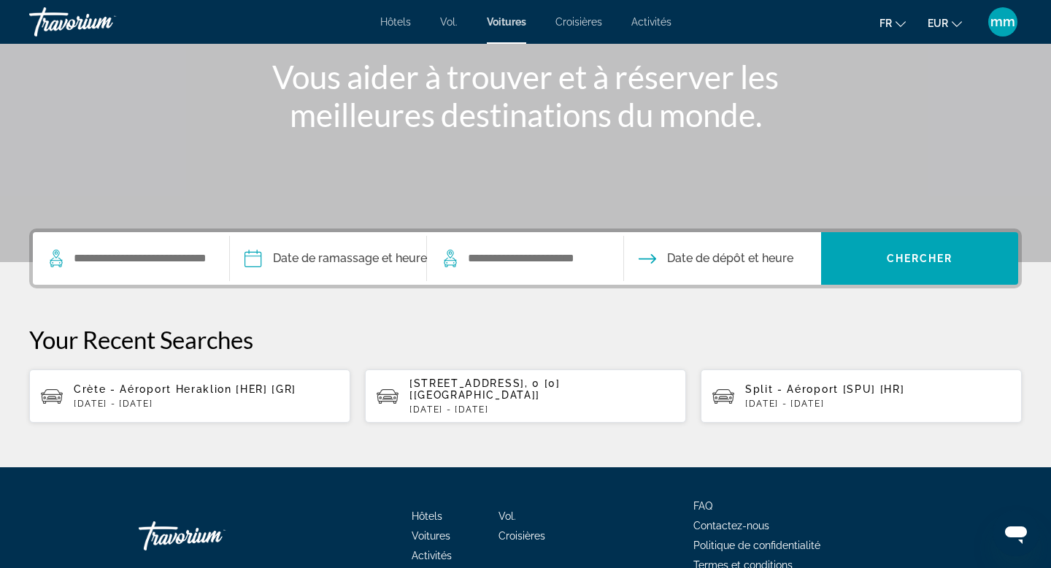
scroll to position [254, 0]
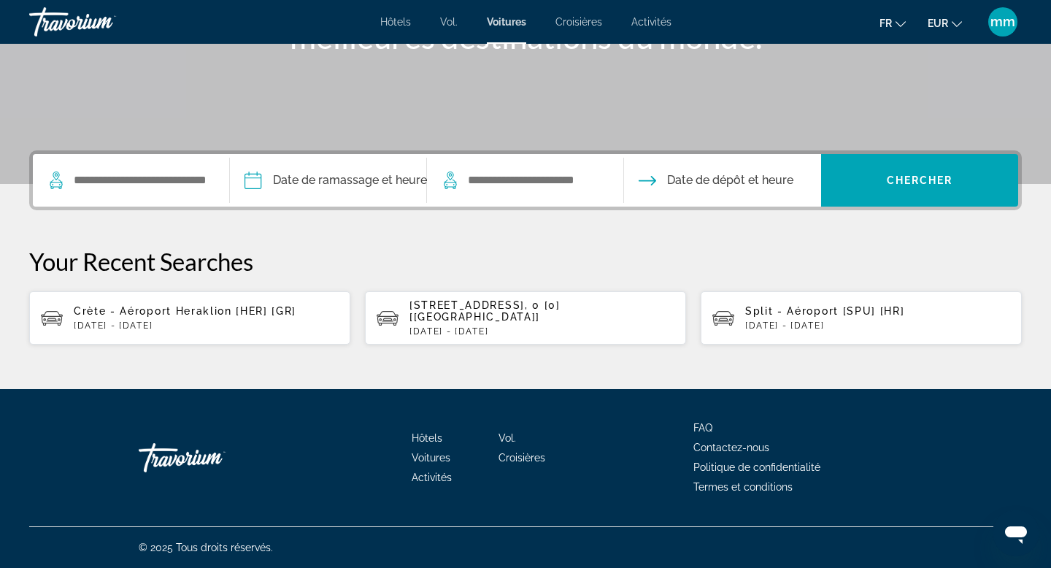
click at [168, 318] on div "Crète - Aéroport Heraklion [HER] [GR] Wed, 22 Oct - Mon, 27 Oct" at bounding box center [206, 318] width 265 height 26
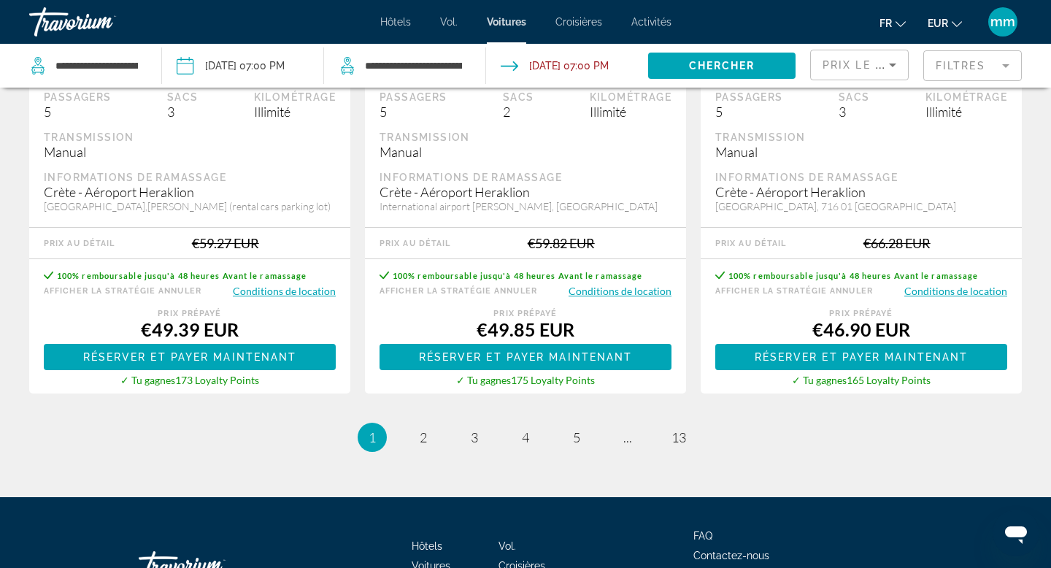
scroll to position [2270, 0]
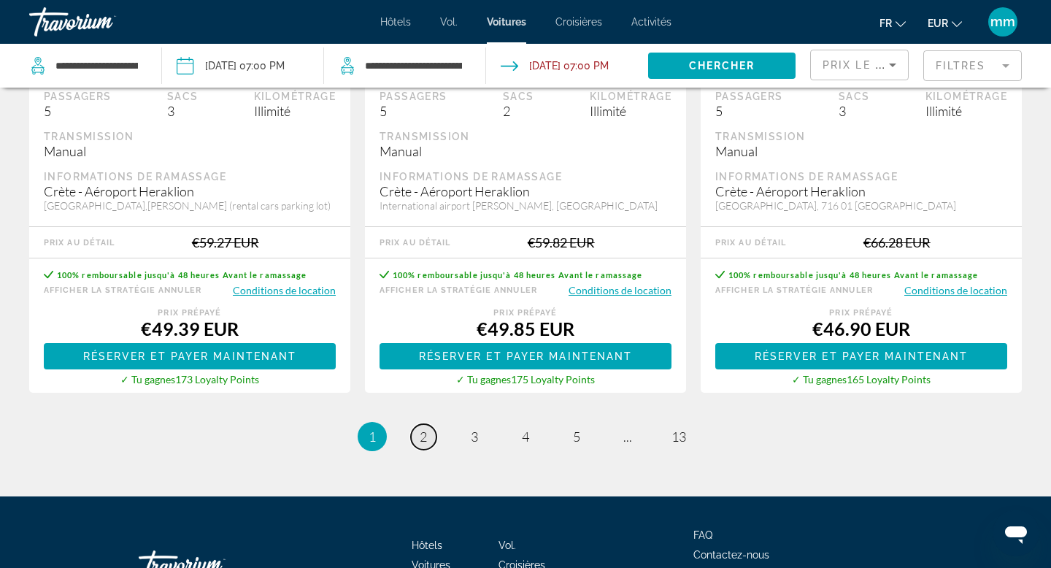
click at [419, 439] on link "page 2" at bounding box center [424, 437] width 26 height 26
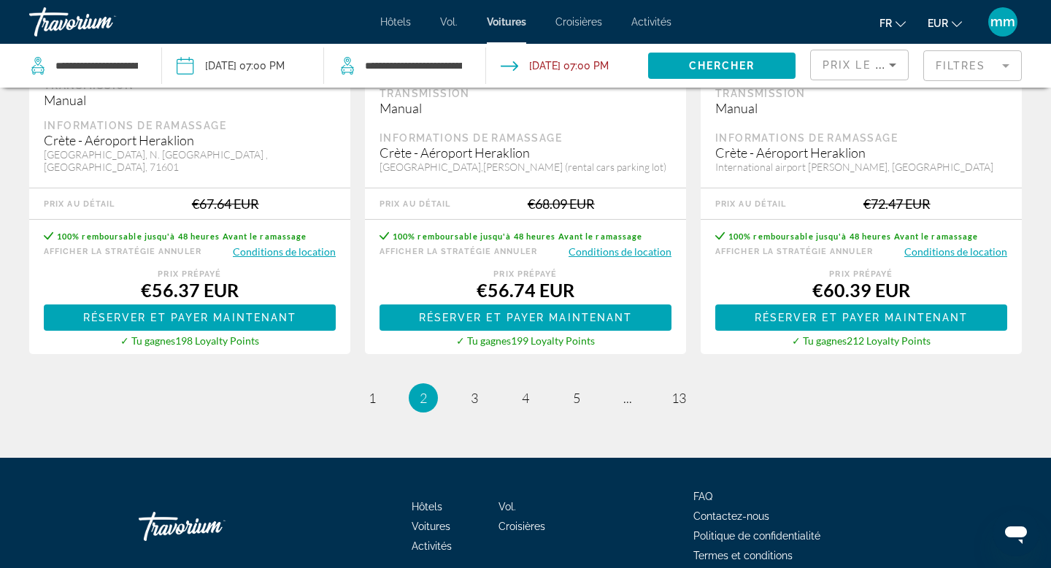
scroll to position [2390, 0]
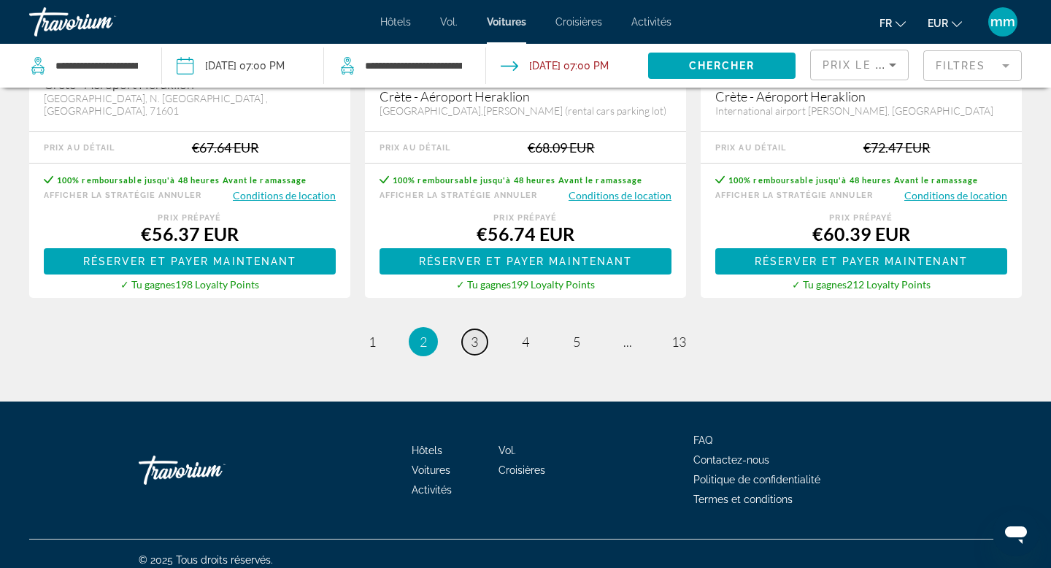
click at [473, 334] on span "3" at bounding box center [474, 342] width 7 height 16
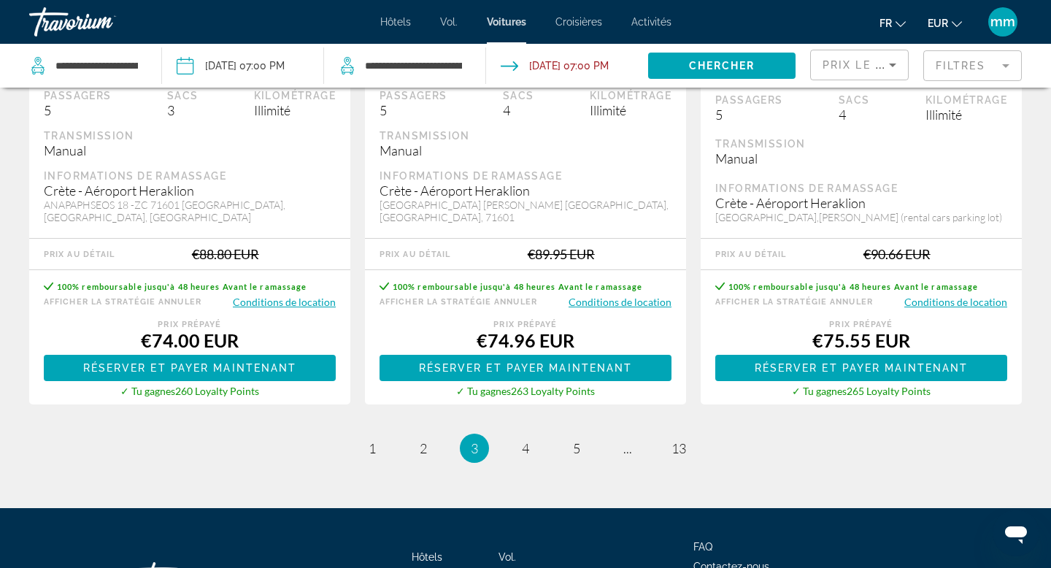
scroll to position [2353, 0]
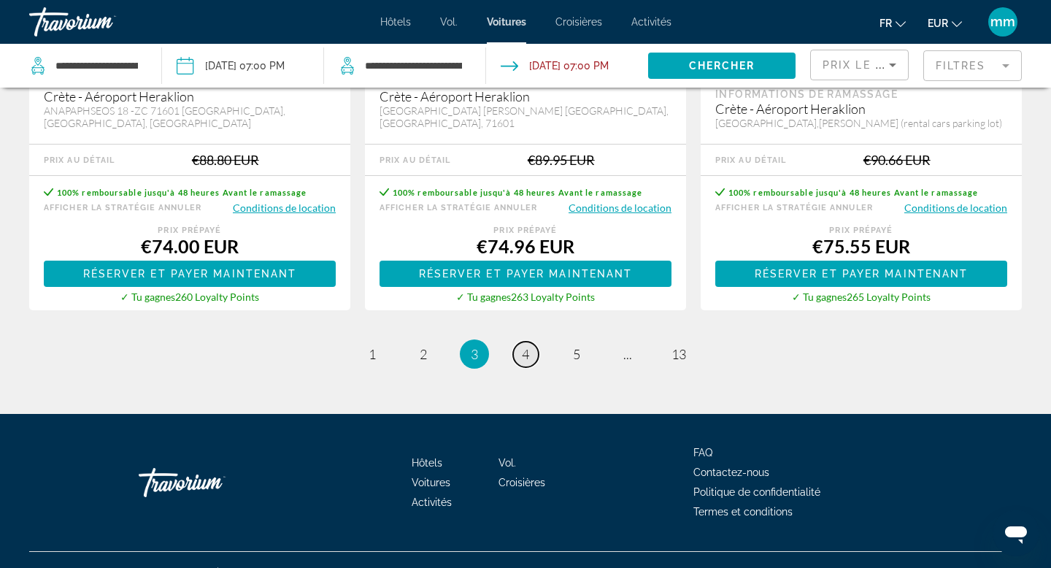
click at [526, 346] on span "4" at bounding box center [525, 354] width 7 height 16
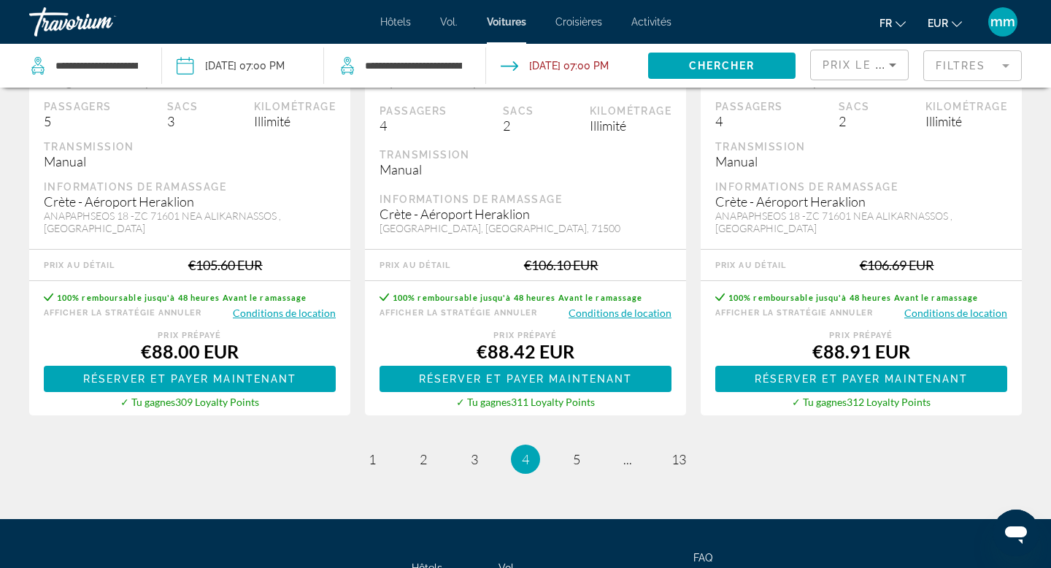
scroll to position [2262, 0]
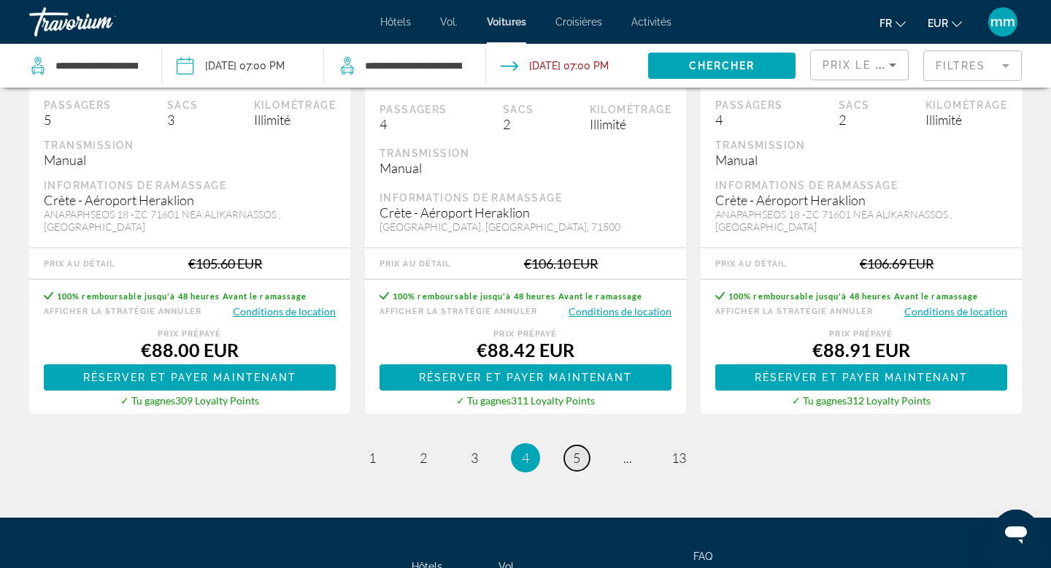
click at [579, 450] on span "5" at bounding box center [576, 458] width 7 height 16
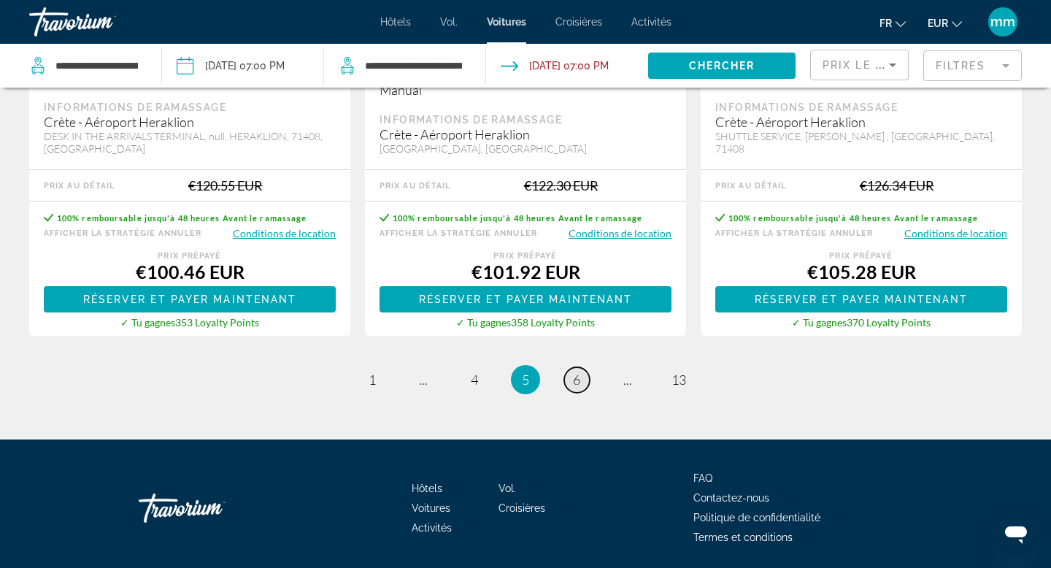
scroll to position [2365, 0]
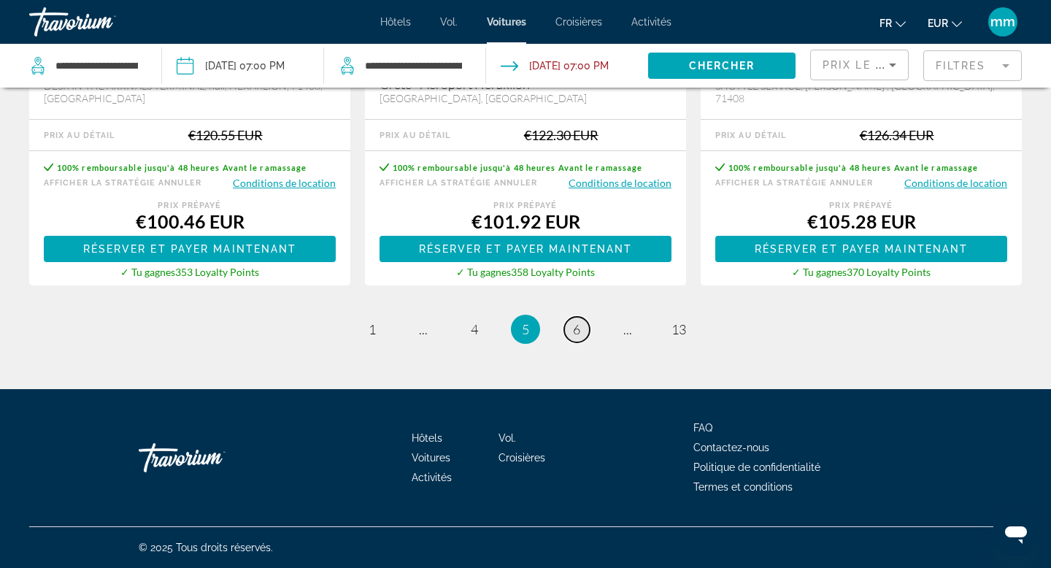
click at [577, 332] on span "6" at bounding box center [576, 329] width 7 height 16
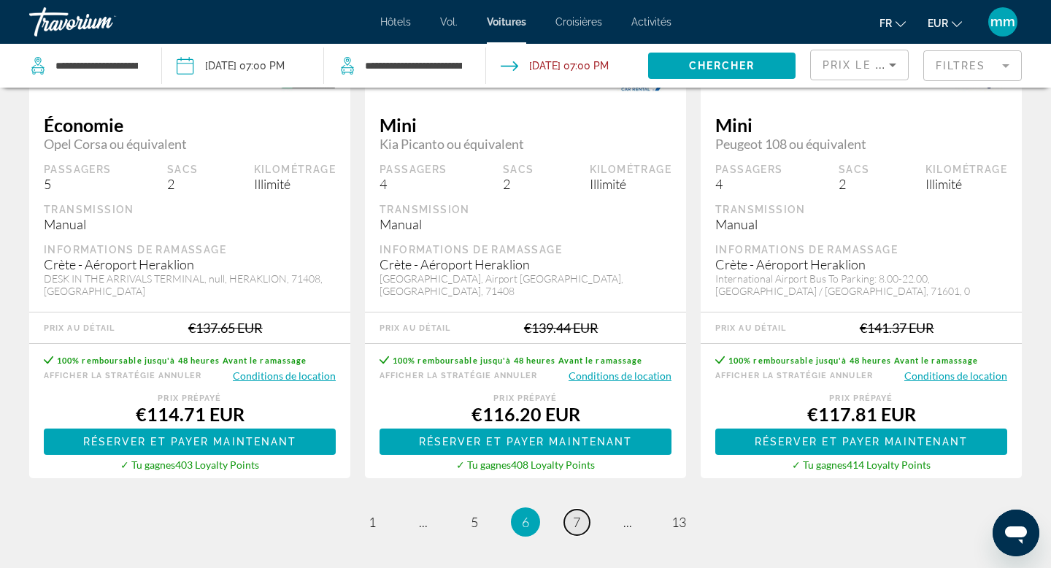
scroll to position [2365, 0]
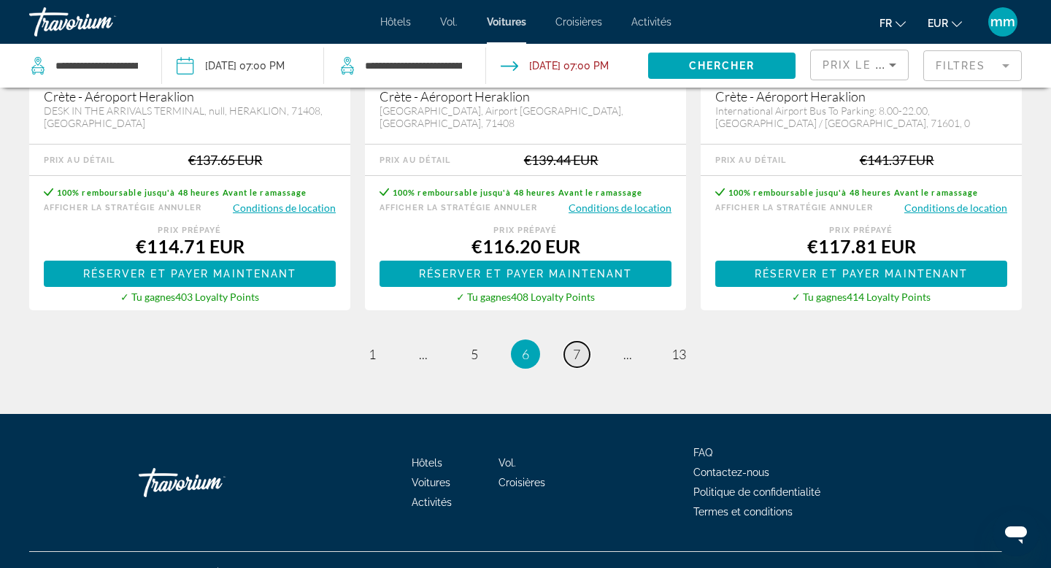
click at [574, 342] on link "page 7" at bounding box center [577, 355] width 26 height 26
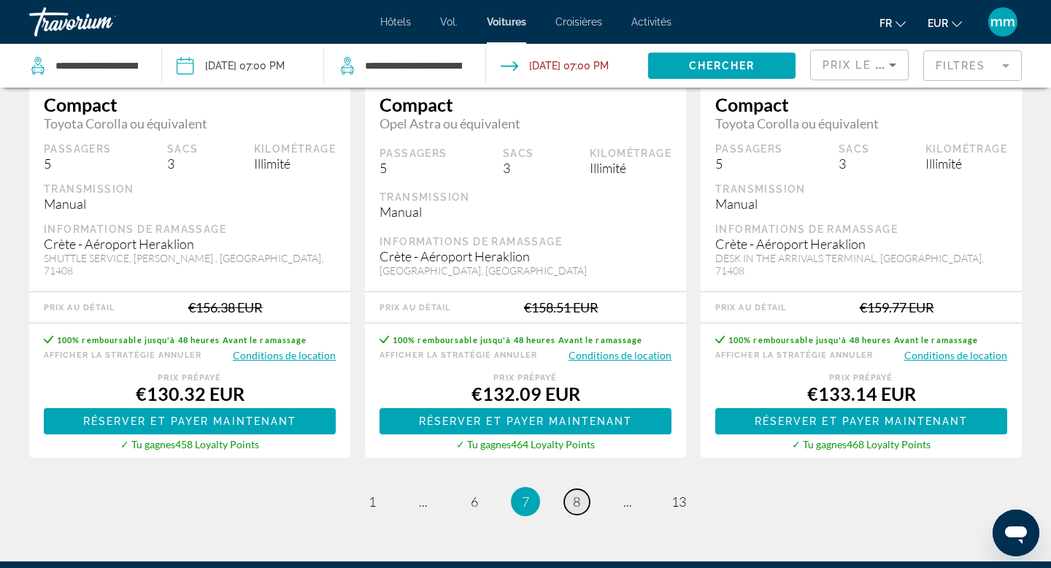
scroll to position [2218, 0]
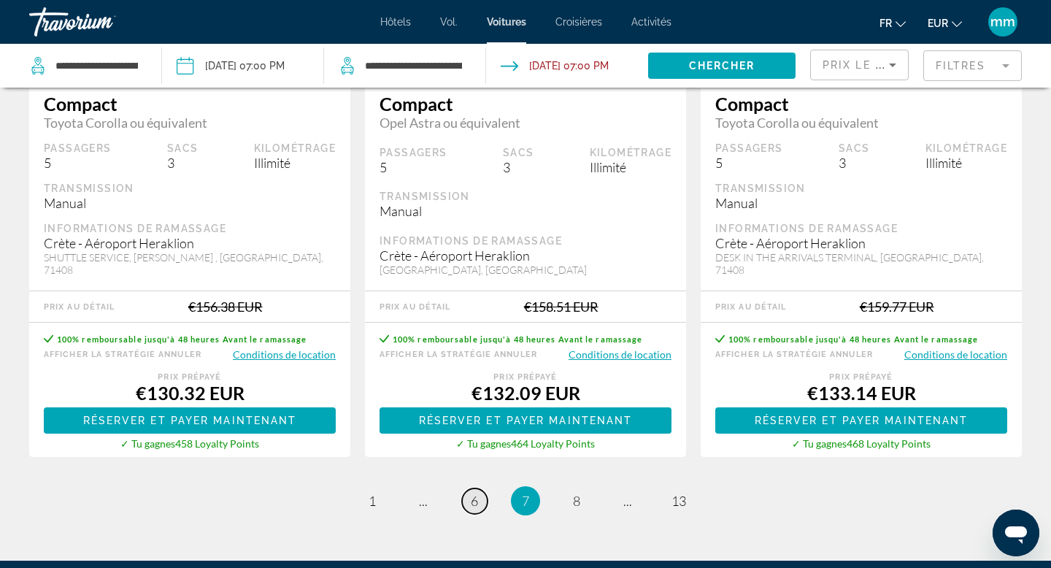
click at [477, 493] on span "6" at bounding box center [474, 501] width 7 height 16
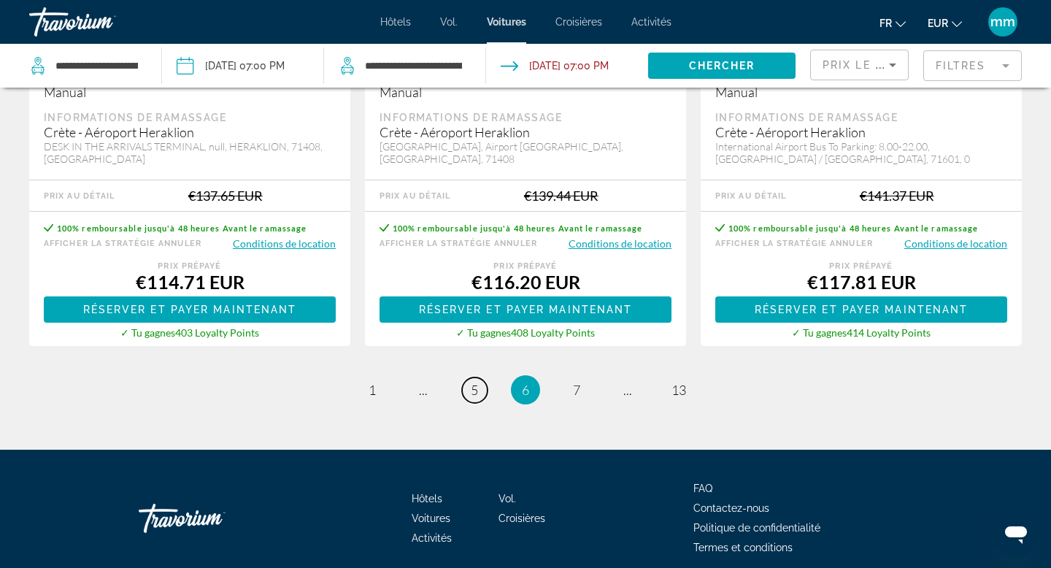
scroll to position [2365, 0]
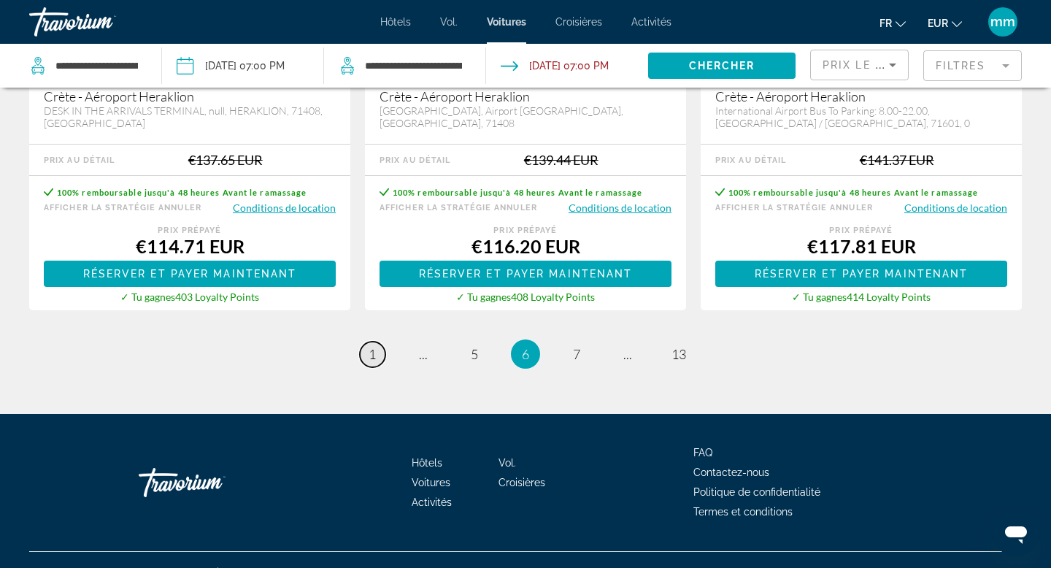
click at [371, 346] on span "1" at bounding box center [372, 354] width 7 height 16
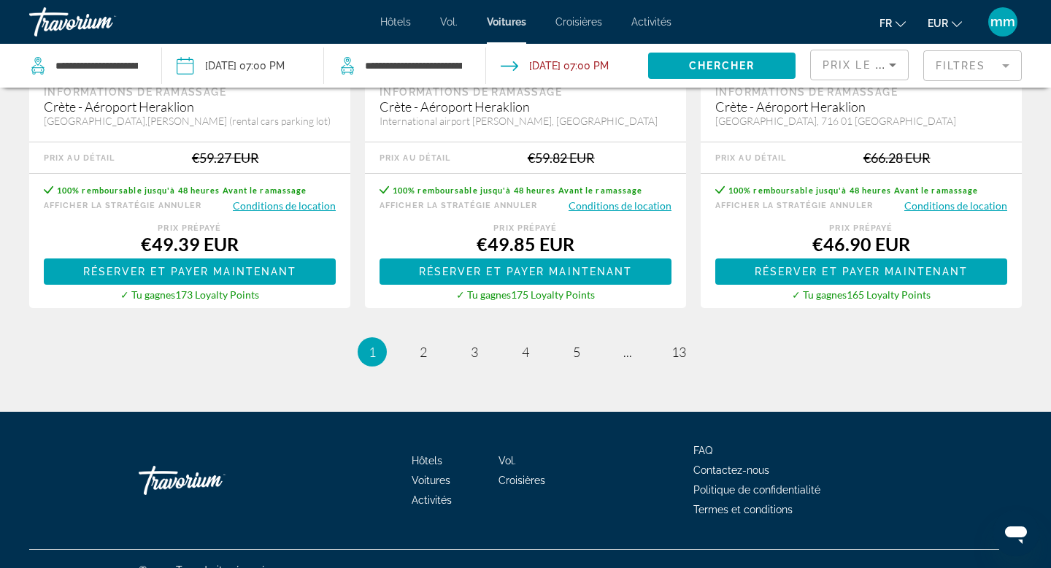
scroll to position [2356, 0]
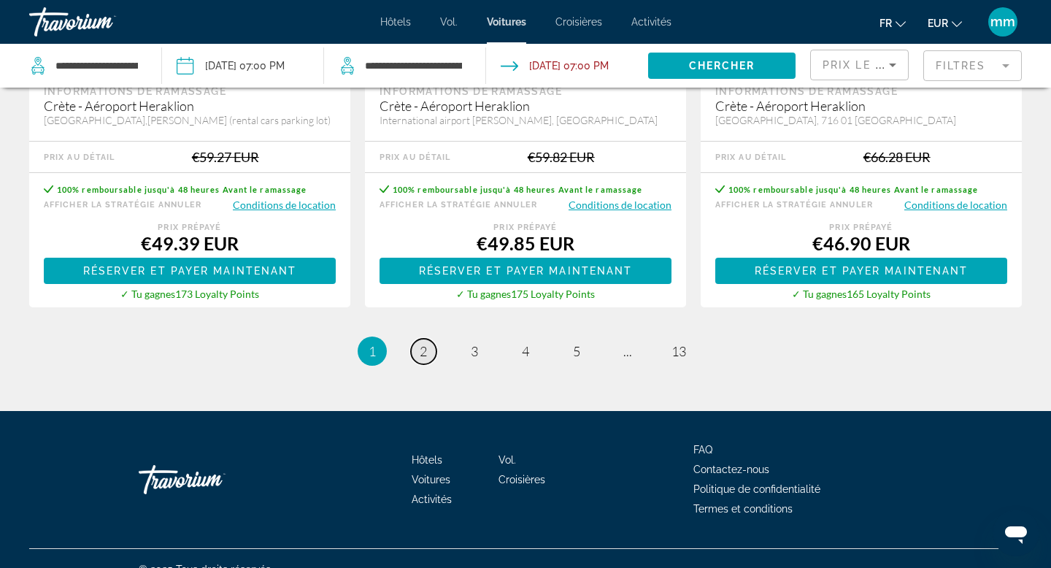
click at [425, 359] on link "page 2" at bounding box center [424, 352] width 26 height 26
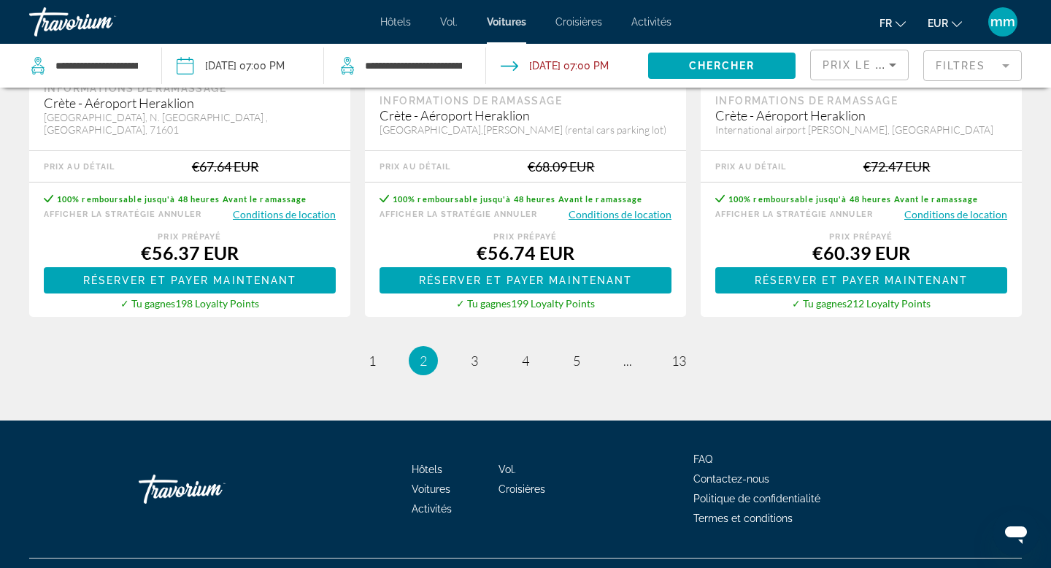
scroll to position [2390, 0]
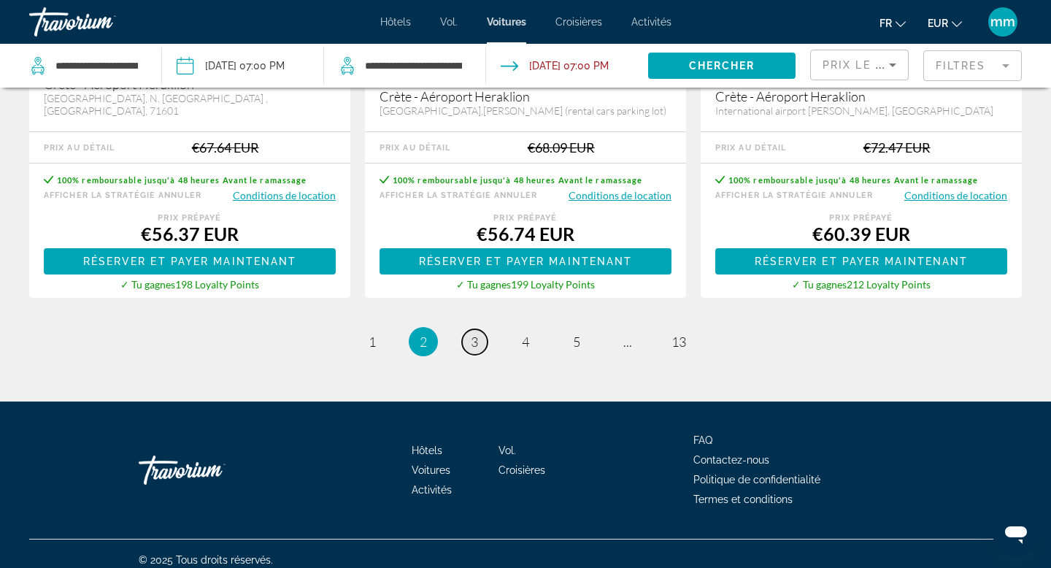
click at [471, 334] on span "3" at bounding box center [474, 342] width 7 height 16
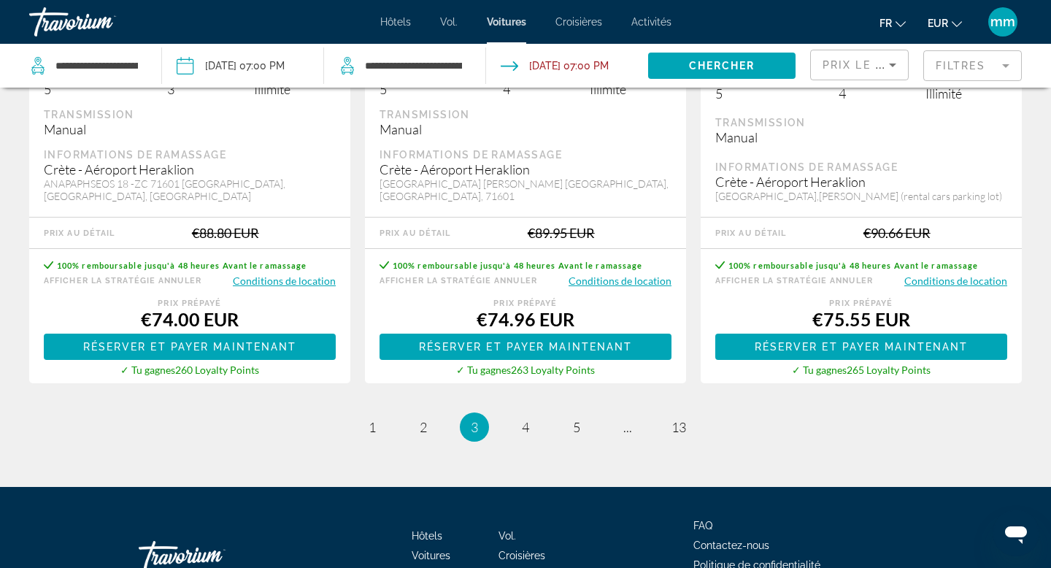
scroll to position [2289, 0]
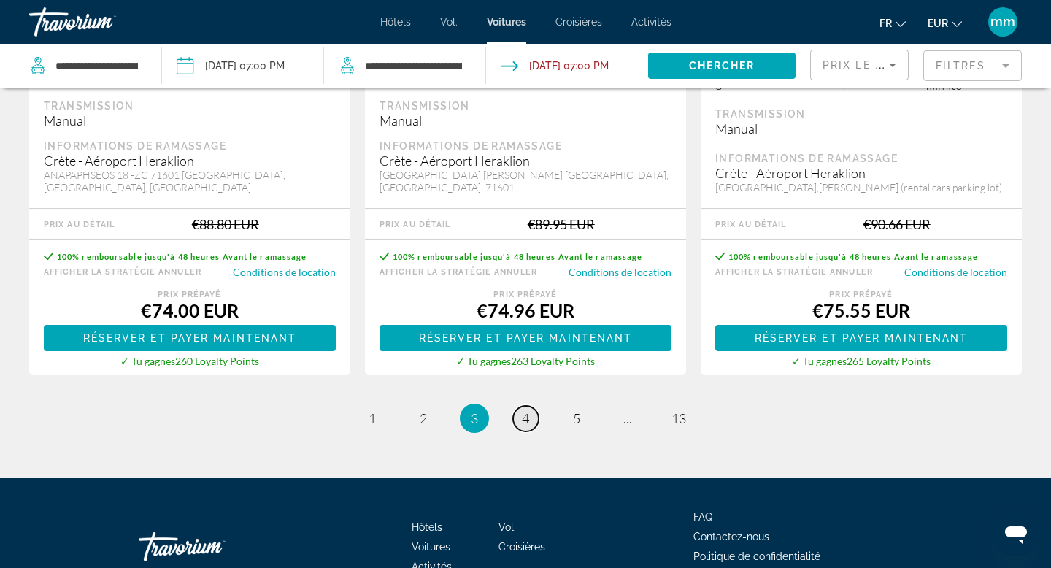
click at [528, 410] on span "4" at bounding box center [525, 418] width 7 height 16
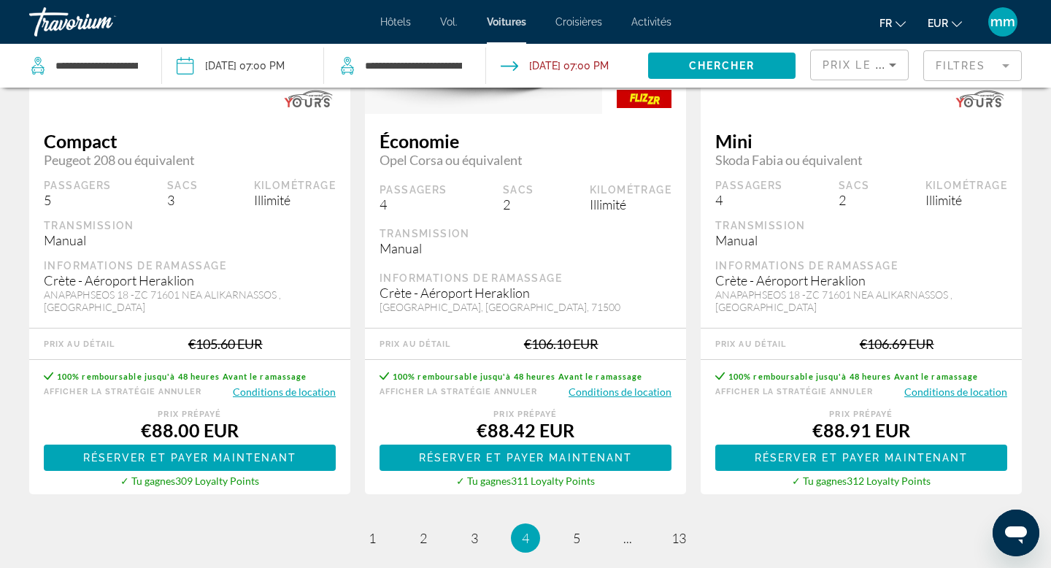
scroll to position [2185, 0]
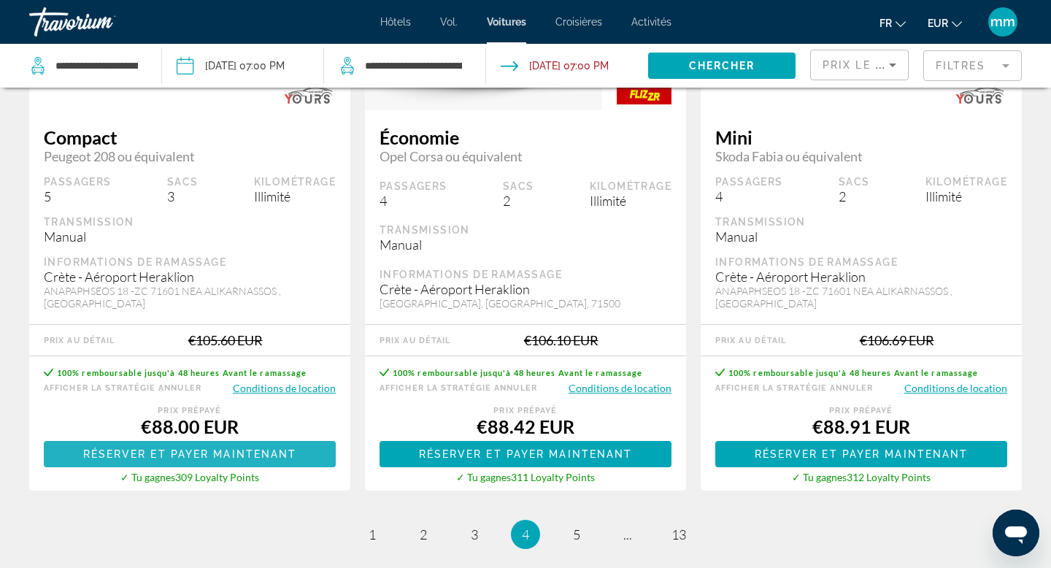
click at [197, 448] on span "Réserver et payer maintenant" at bounding box center [190, 454] width 214 height 12
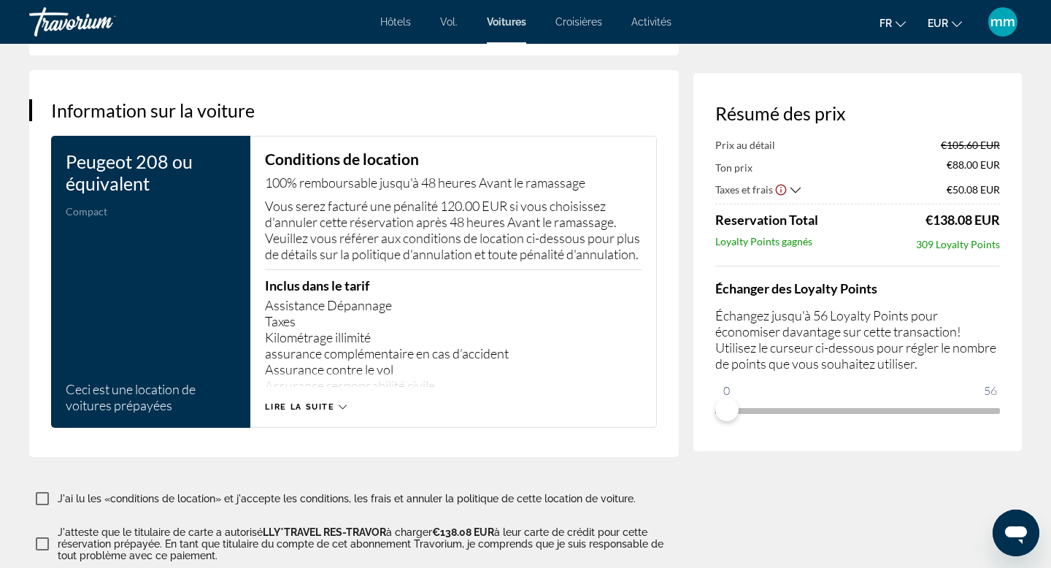
scroll to position [2035, 0]
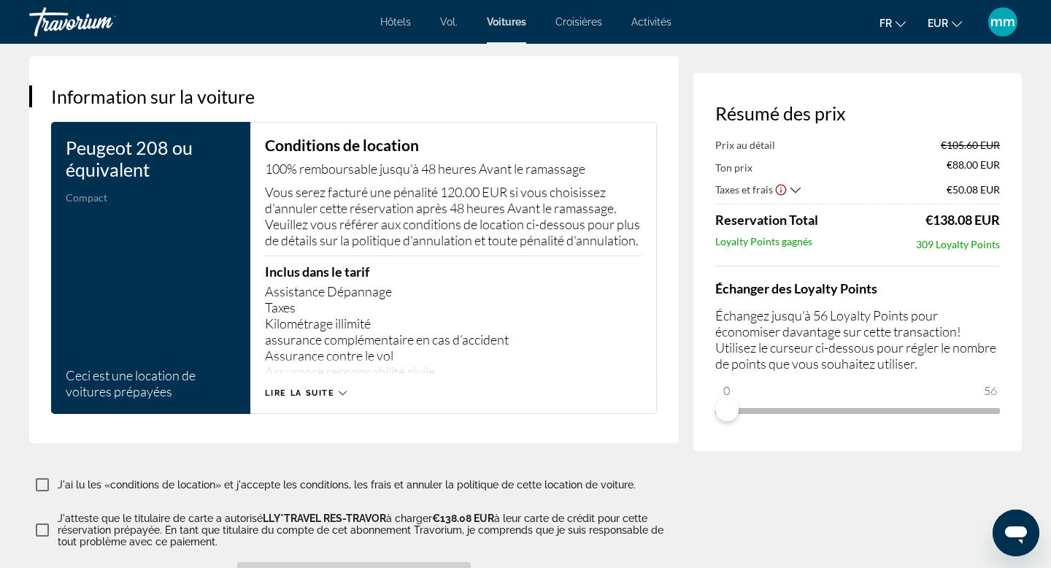
click at [309, 398] on span "Lire la suite" at bounding box center [299, 392] width 69 height 9
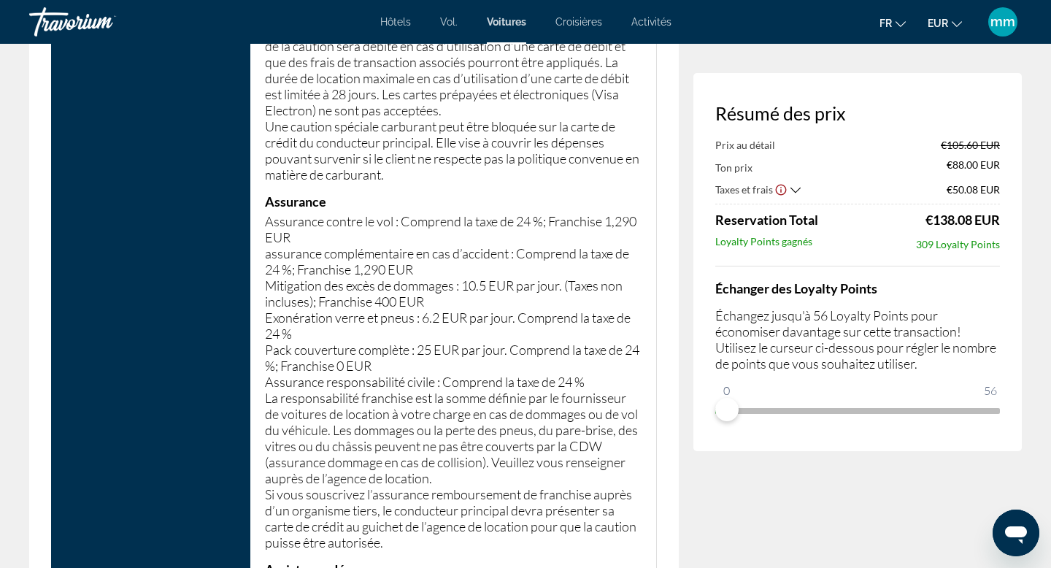
scroll to position [3446, 0]
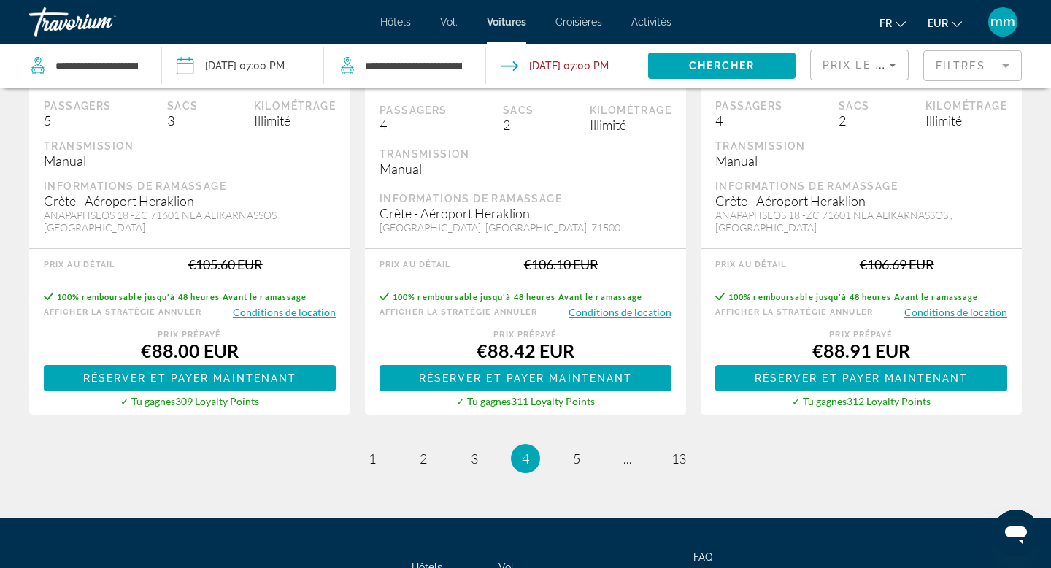
scroll to position [2266, 0]
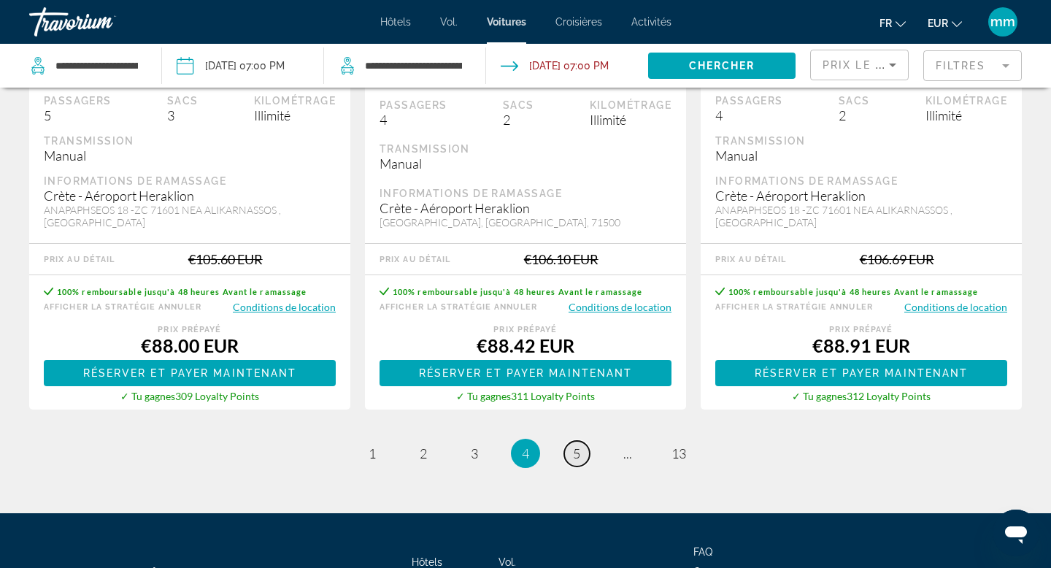
click at [573, 445] on span "5" at bounding box center [576, 453] width 7 height 16
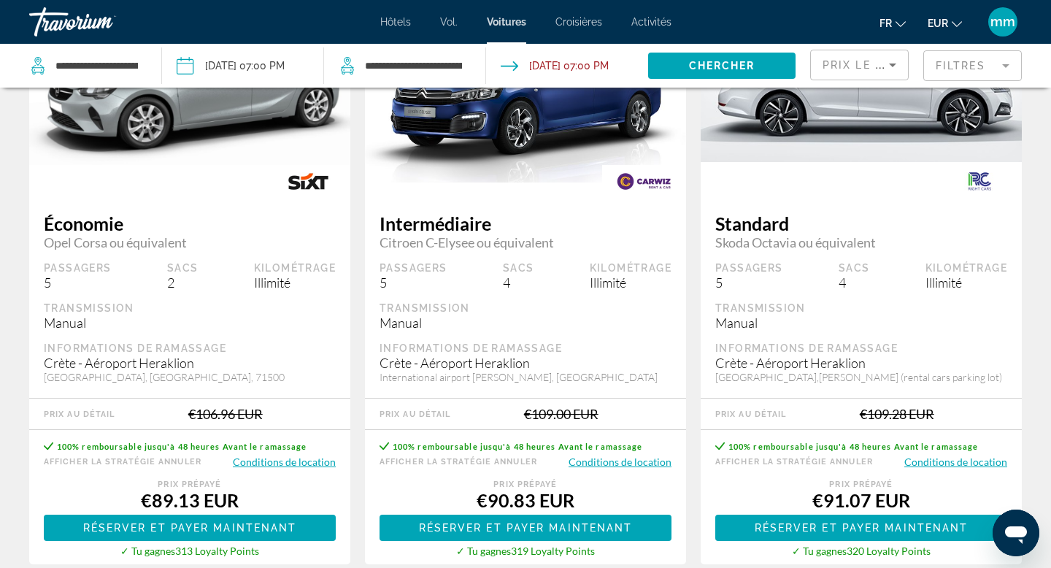
scroll to position [197, 0]
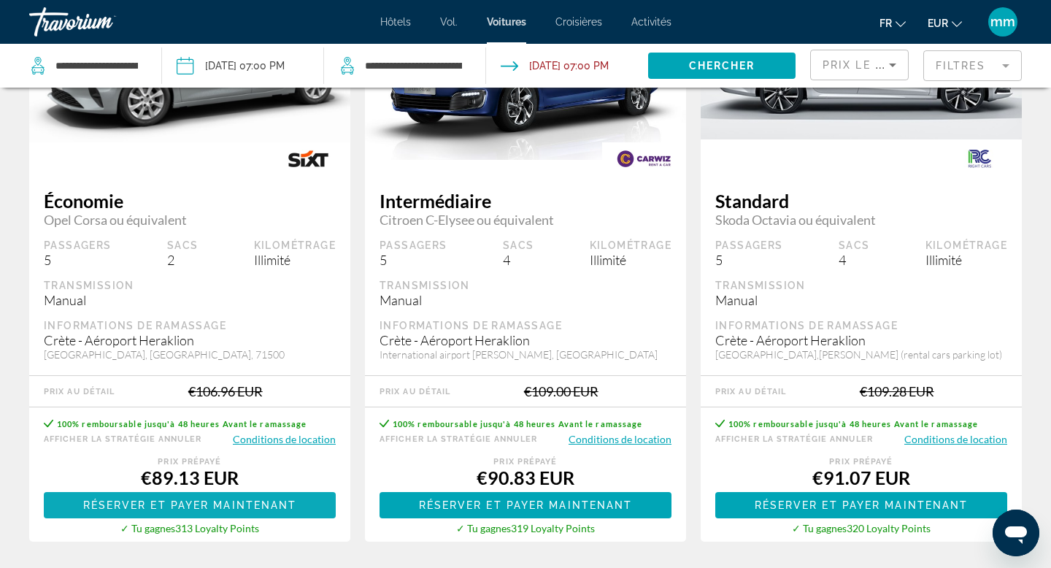
click at [288, 503] on span "Réserver et payer maintenant" at bounding box center [190, 505] width 214 height 12
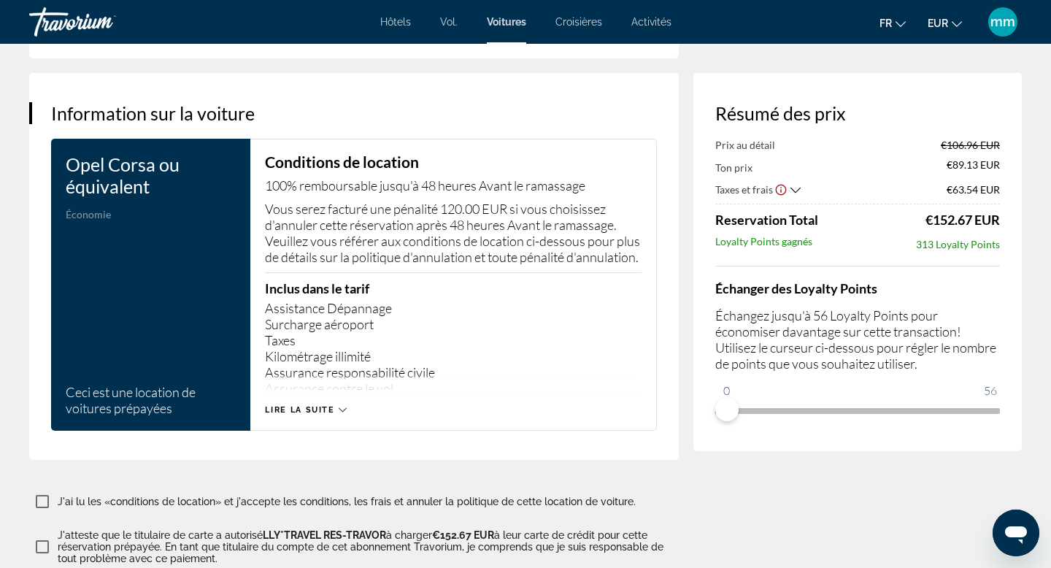
scroll to position [2013, 0]
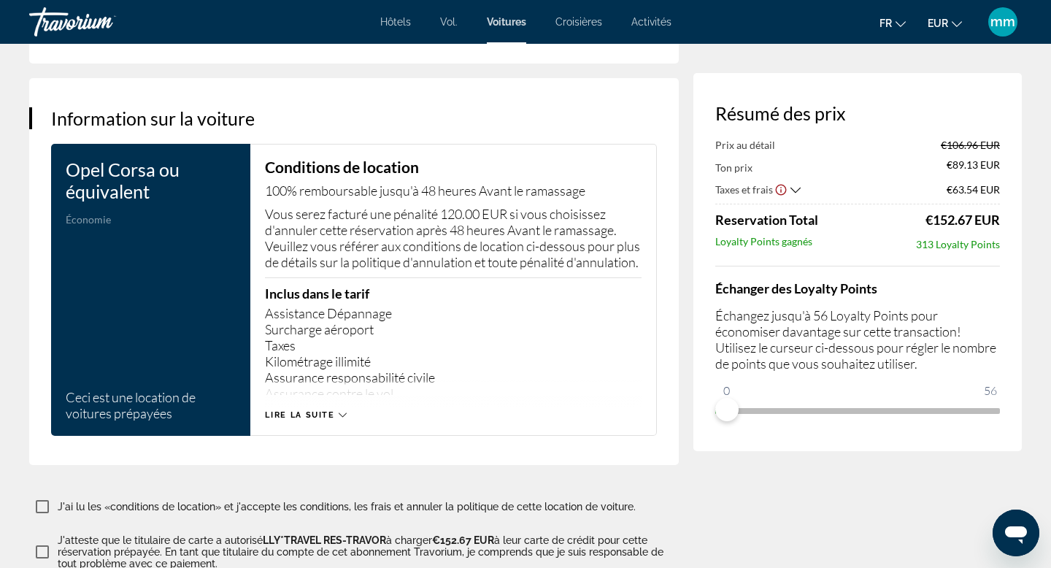
click at [320, 420] on span "Lire la suite" at bounding box center [299, 414] width 69 height 9
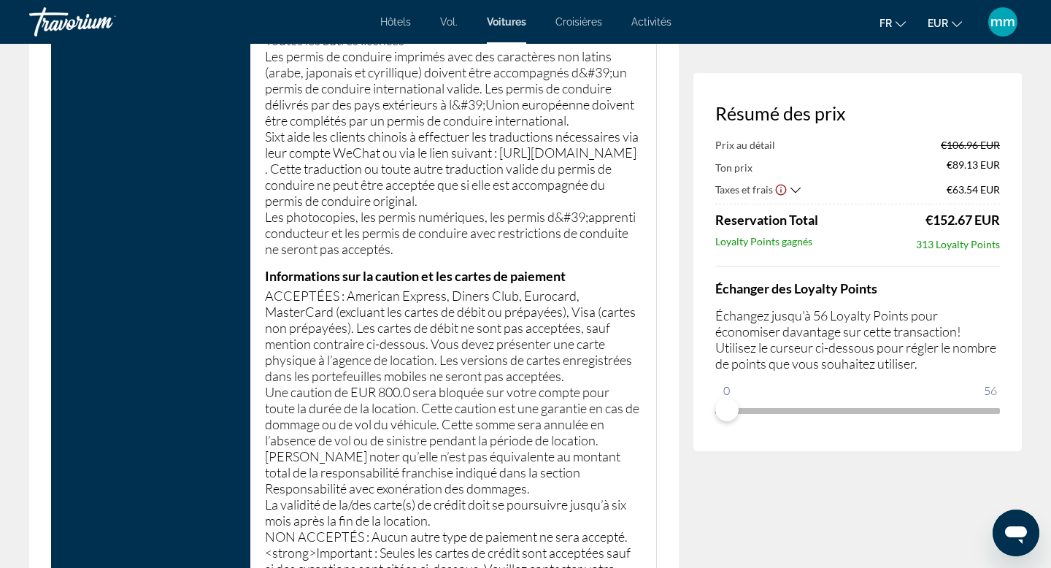
scroll to position [3102, 0]
